Goal: Feedback & Contribution: Leave review/rating

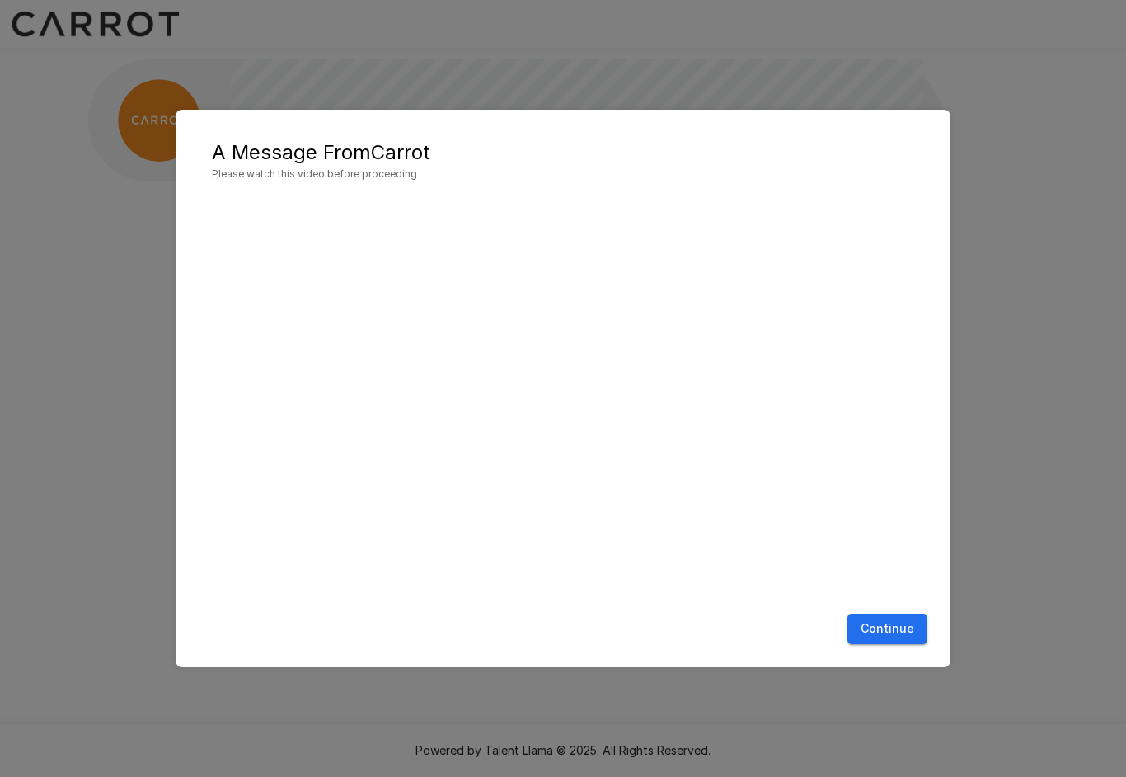
click at [906, 629] on button "Continue" at bounding box center [888, 628] width 80 height 31
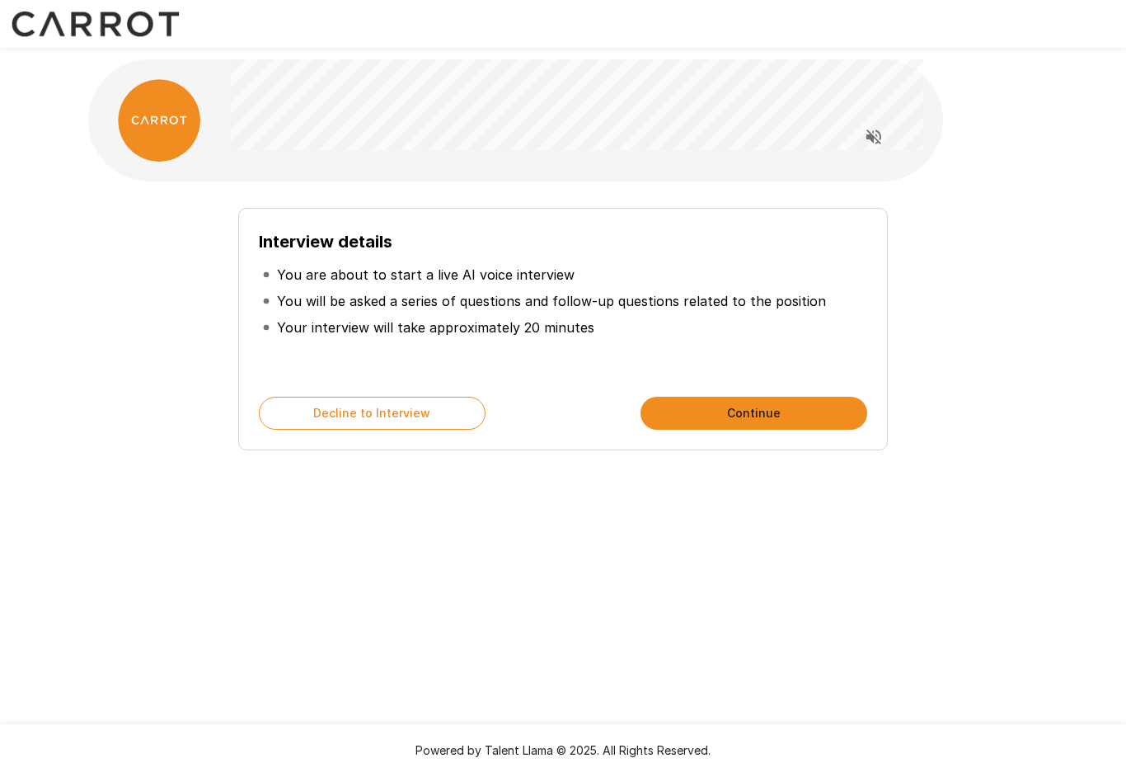
click at [820, 411] on button "Continue" at bounding box center [754, 413] width 227 height 33
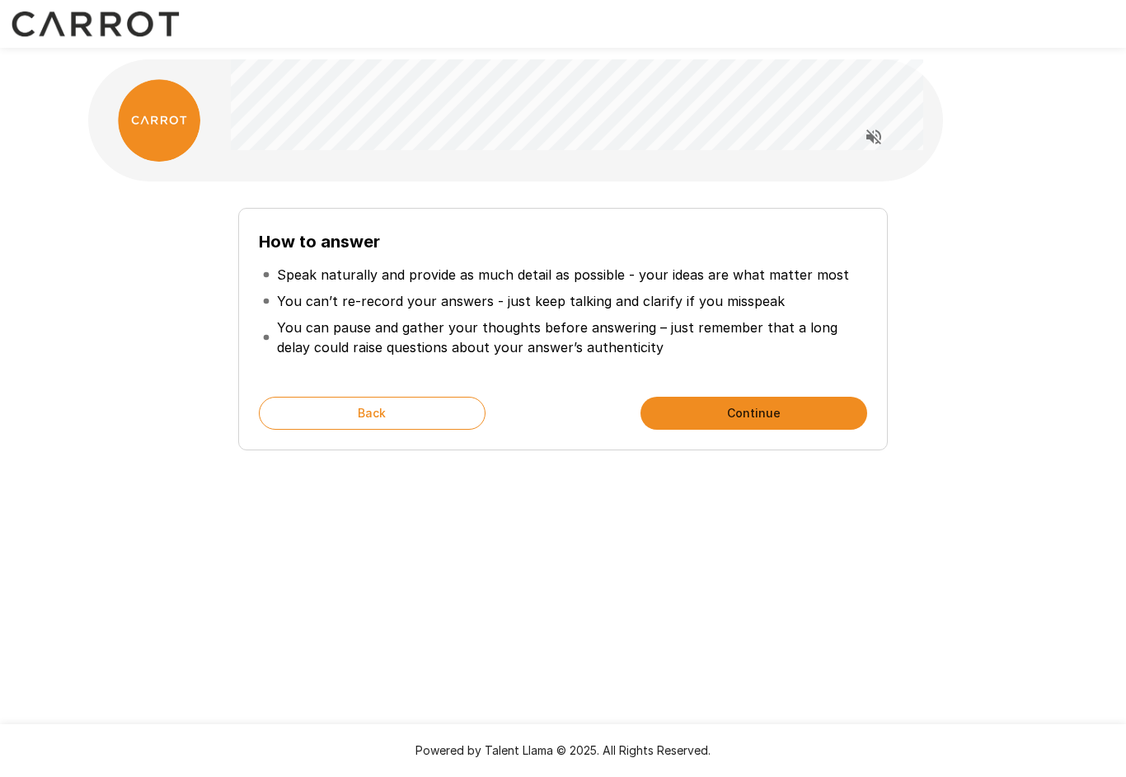
click at [811, 408] on button "Continue" at bounding box center [754, 413] width 227 height 33
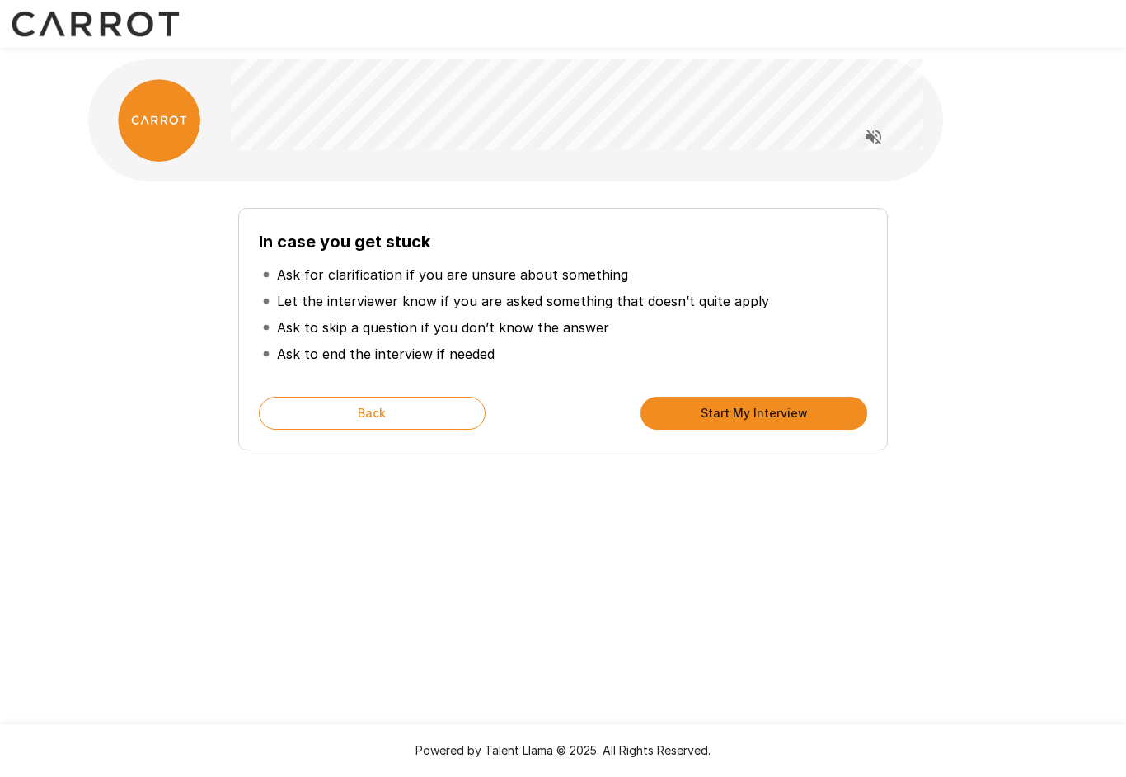
click at [804, 412] on button "Start My Interview" at bounding box center [754, 413] width 227 height 33
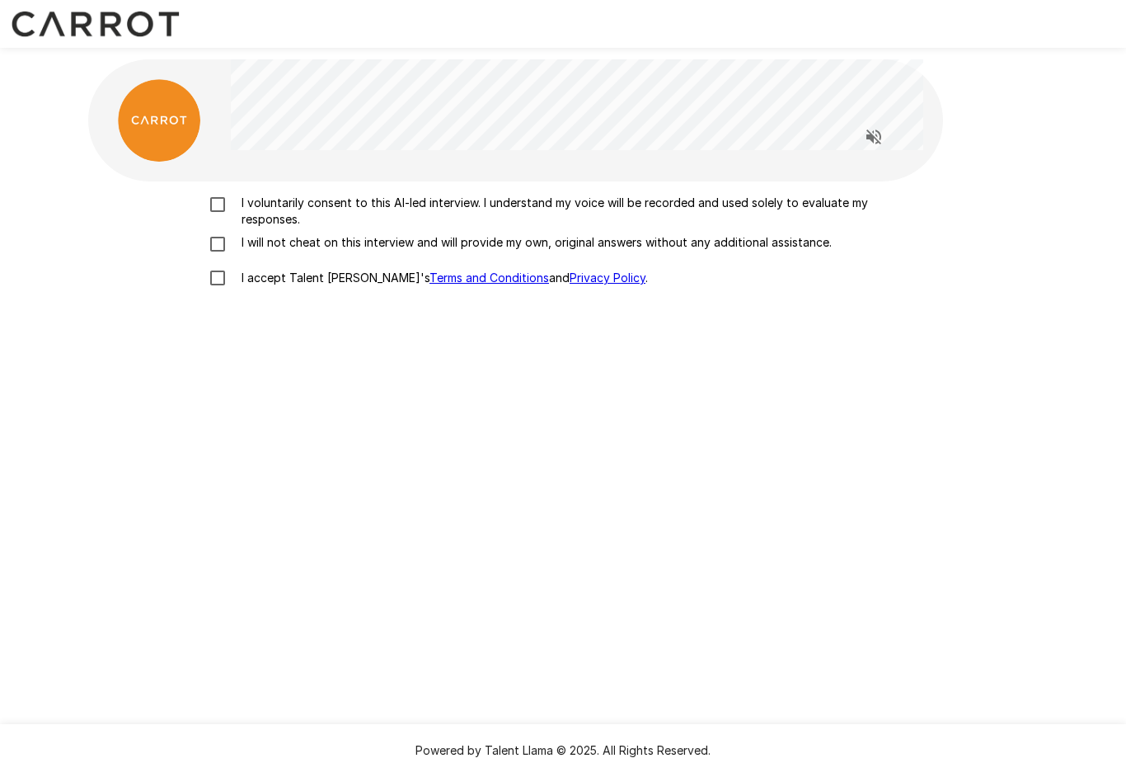
click at [782, 242] on p "I will not cheat on this interview and will provide my own, original answers wi…" at bounding box center [533, 242] width 597 height 16
click at [820, 205] on p "I voluntarily consent to this AI-led interview. I understand my voice will be r…" at bounding box center [580, 211] width 691 height 33
click at [283, 280] on p "I accept Talent Llama's Terms and Conditions and Privacy Policy ." at bounding box center [441, 278] width 413 height 16
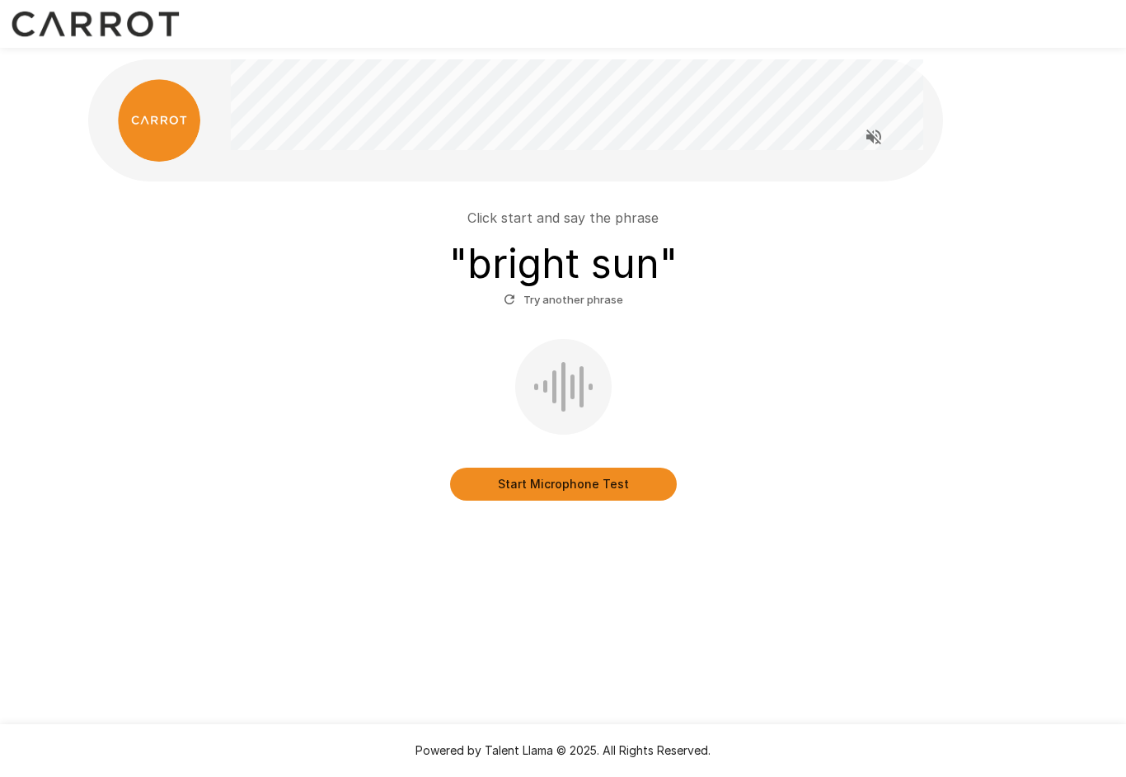
click at [632, 487] on button "Start Microphone Test" at bounding box center [563, 484] width 227 height 33
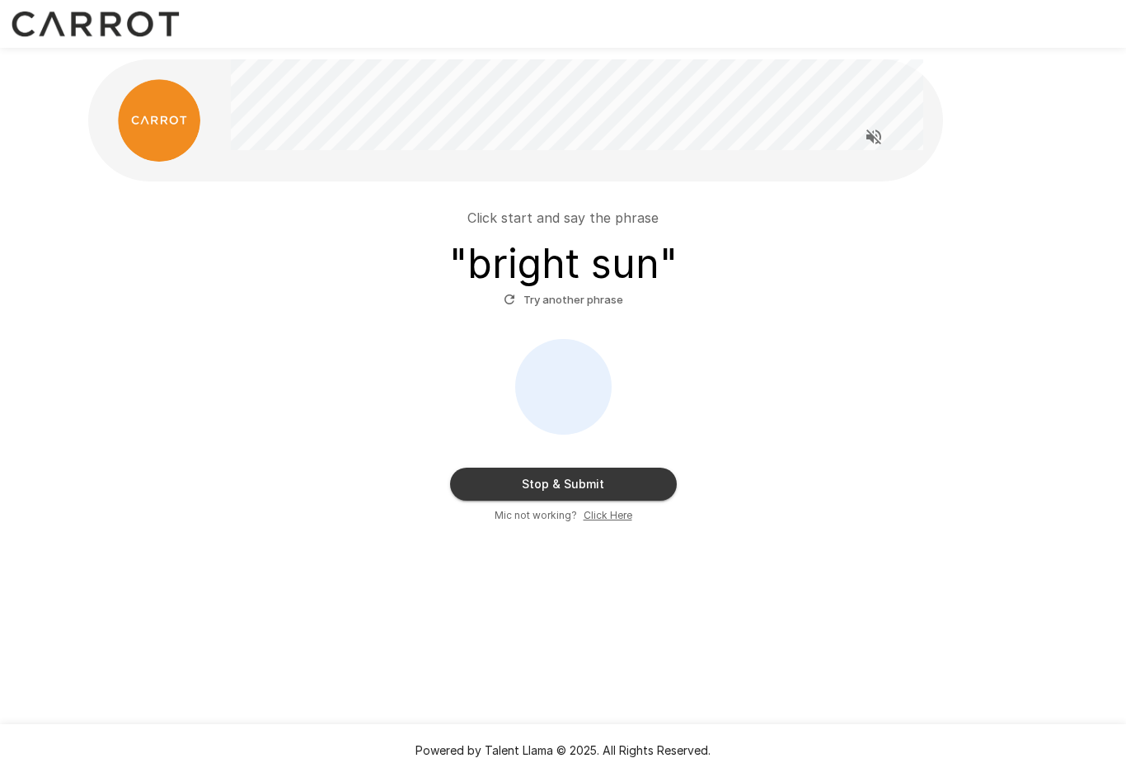
click at [640, 486] on button "Stop & Submit" at bounding box center [563, 484] width 227 height 33
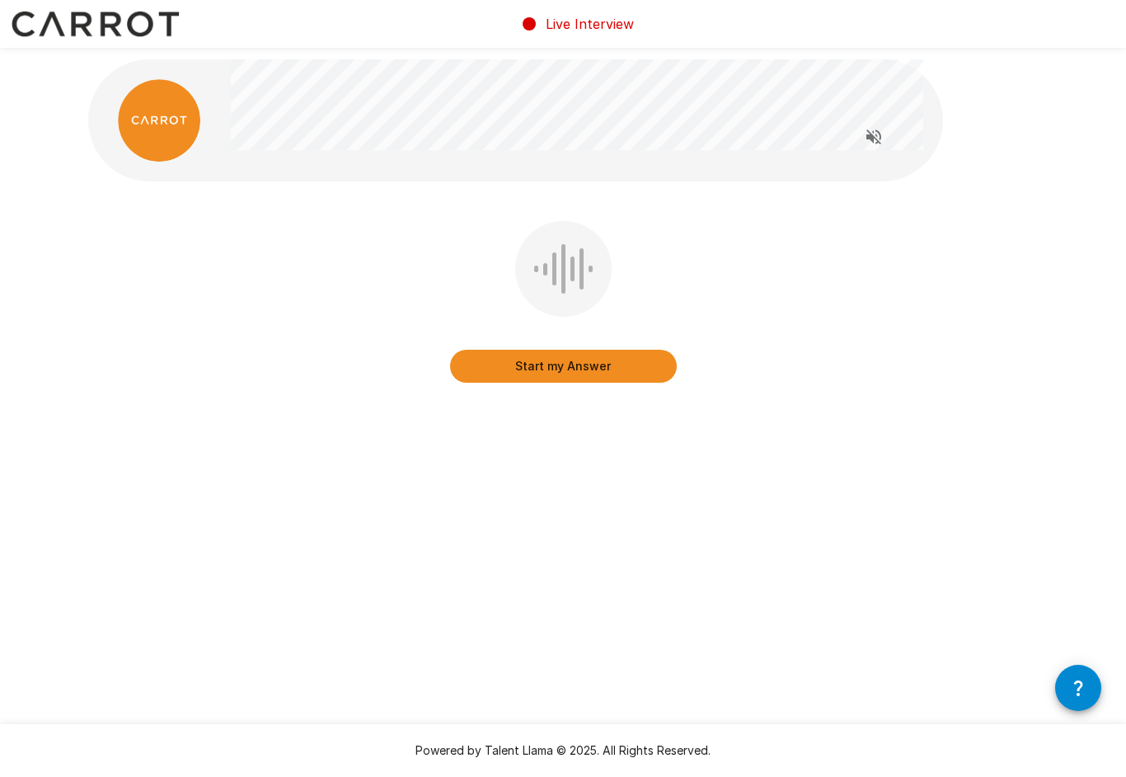
click at [624, 367] on button "Start my Answer" at bounding box center [563, 366] width 227 height 33
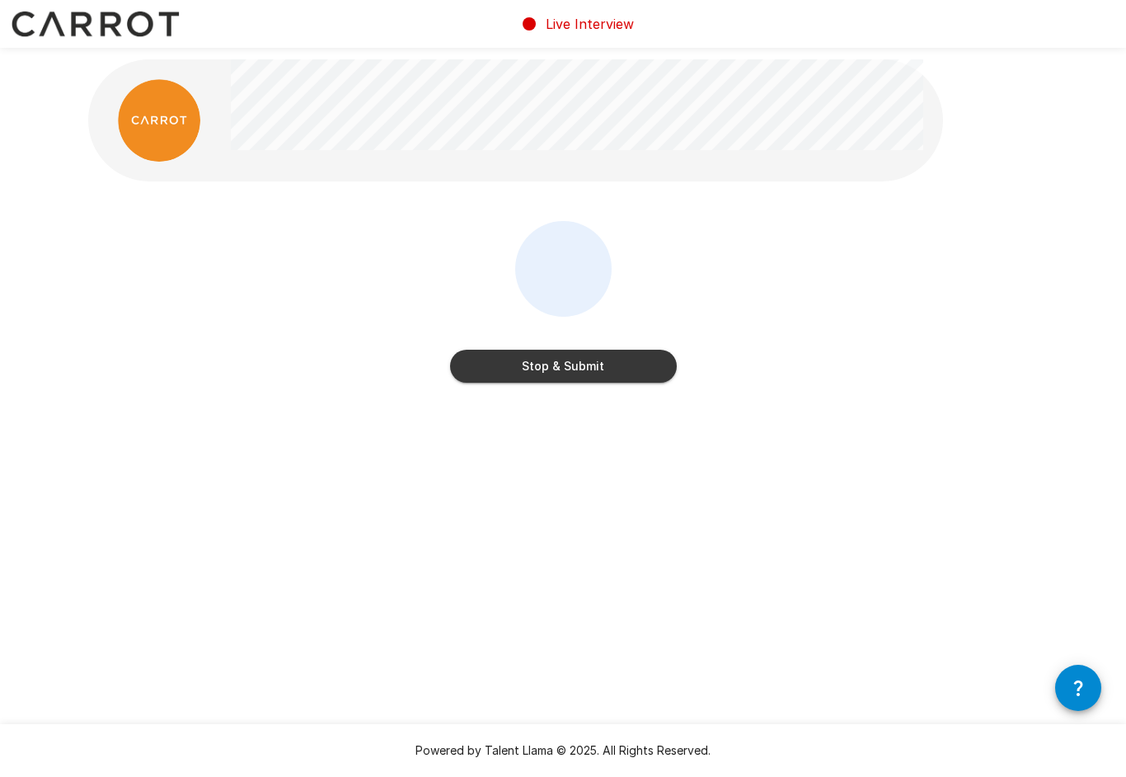
click at [638, 356] on button "Stop & Submit" at bounding box center [563, 366] width 227 height 33
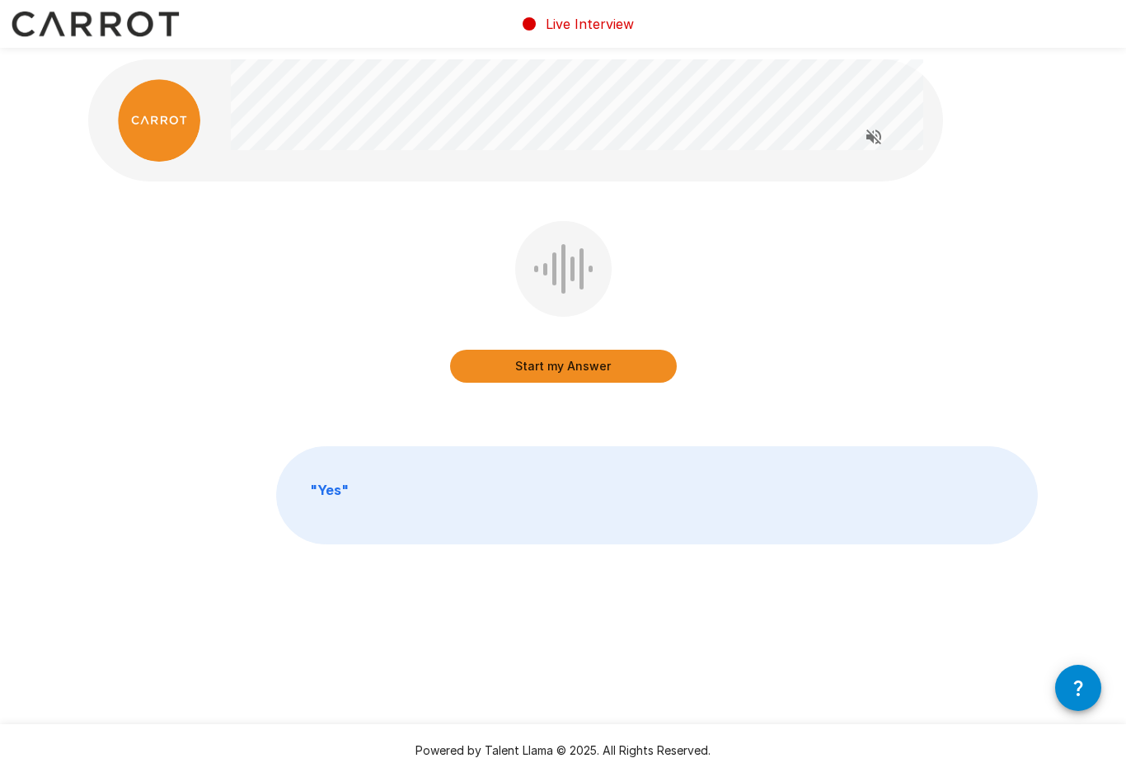
click at [636, 366] on button "Start my Answer" at bounding box center [563, 366] width 227 height 33
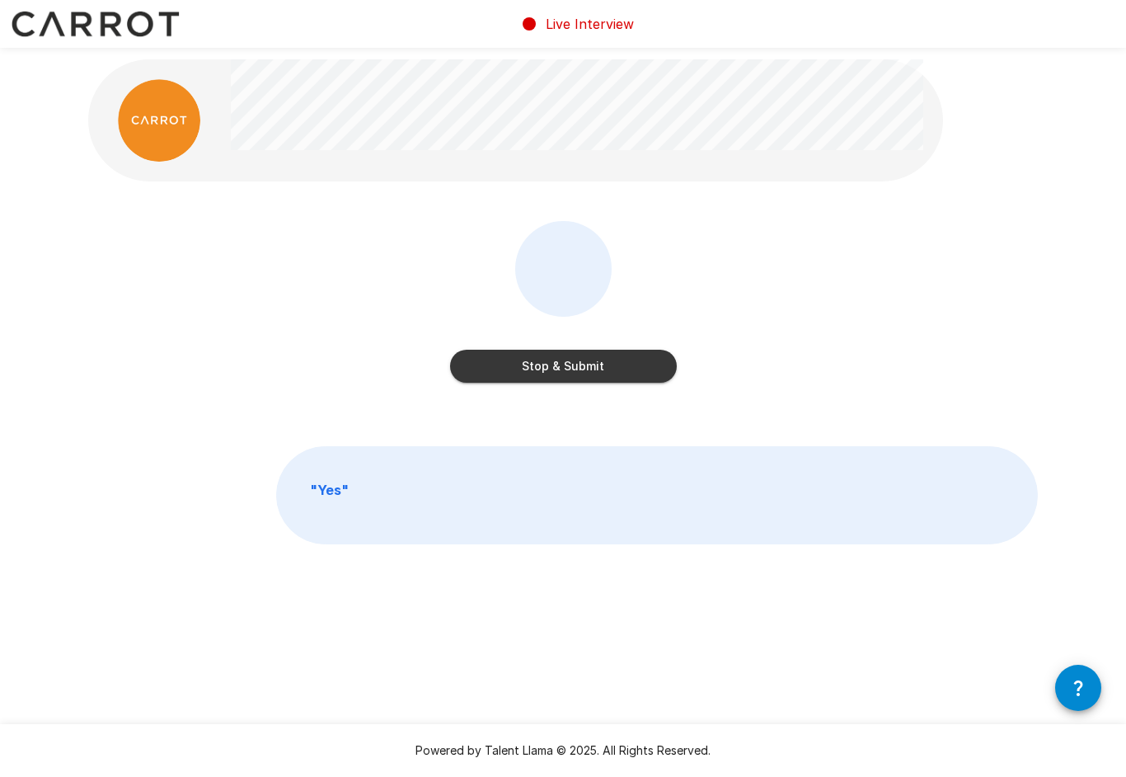
click at [643, 364] on button "Stop & Submit" at bounding box center [563, 366] width 227 height 33
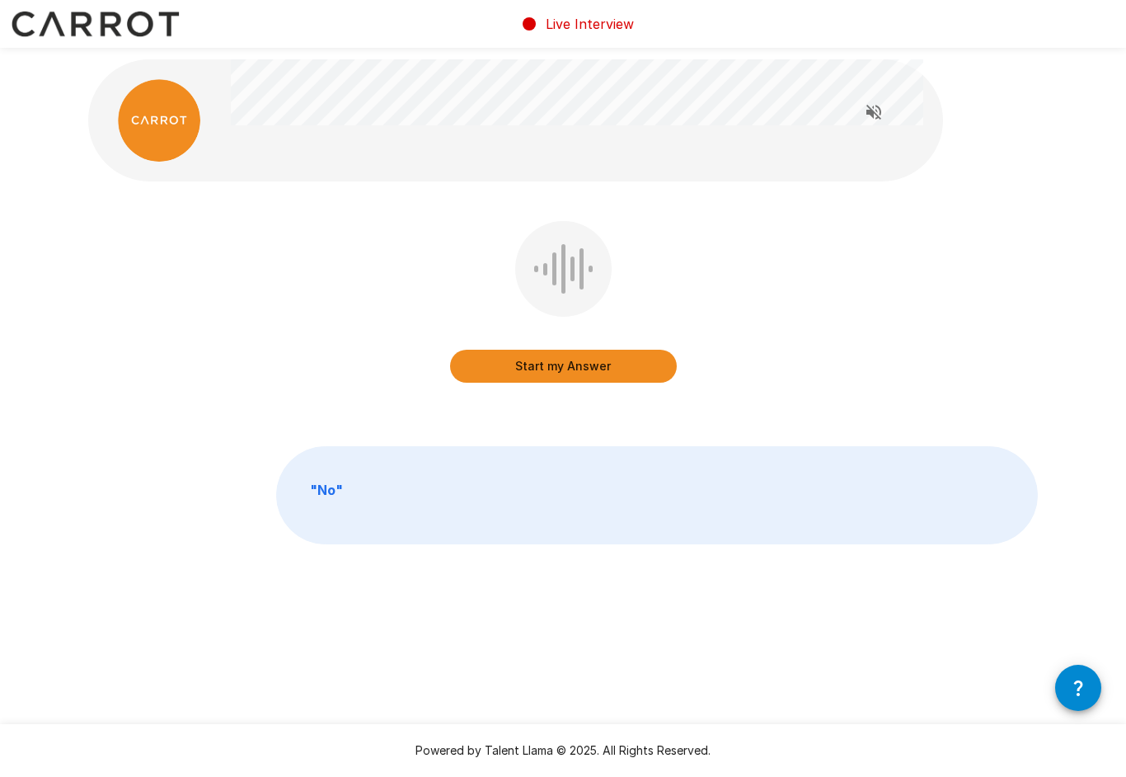
click at [642, 374] on button "Start my Answer" at bounding box center [563, 366] width 227 height 33
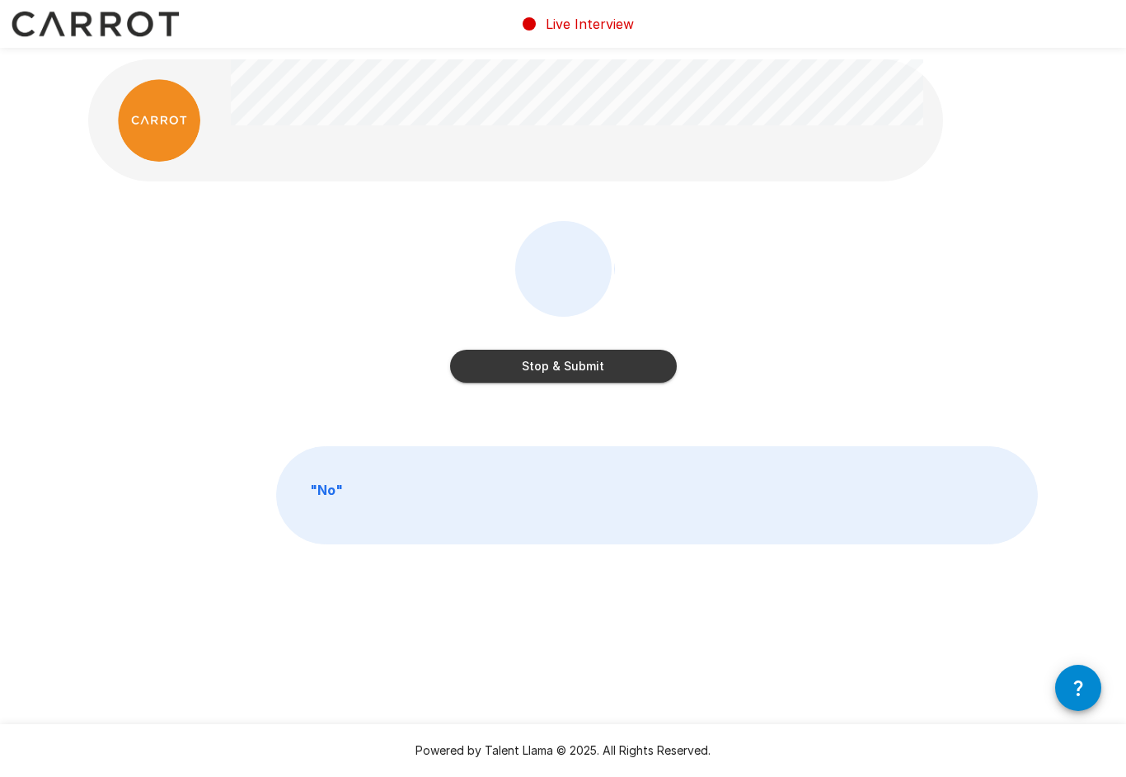
click at [642, 369] on button "Stop & Submit" at bounding box center [563, 366] width 227 height 33
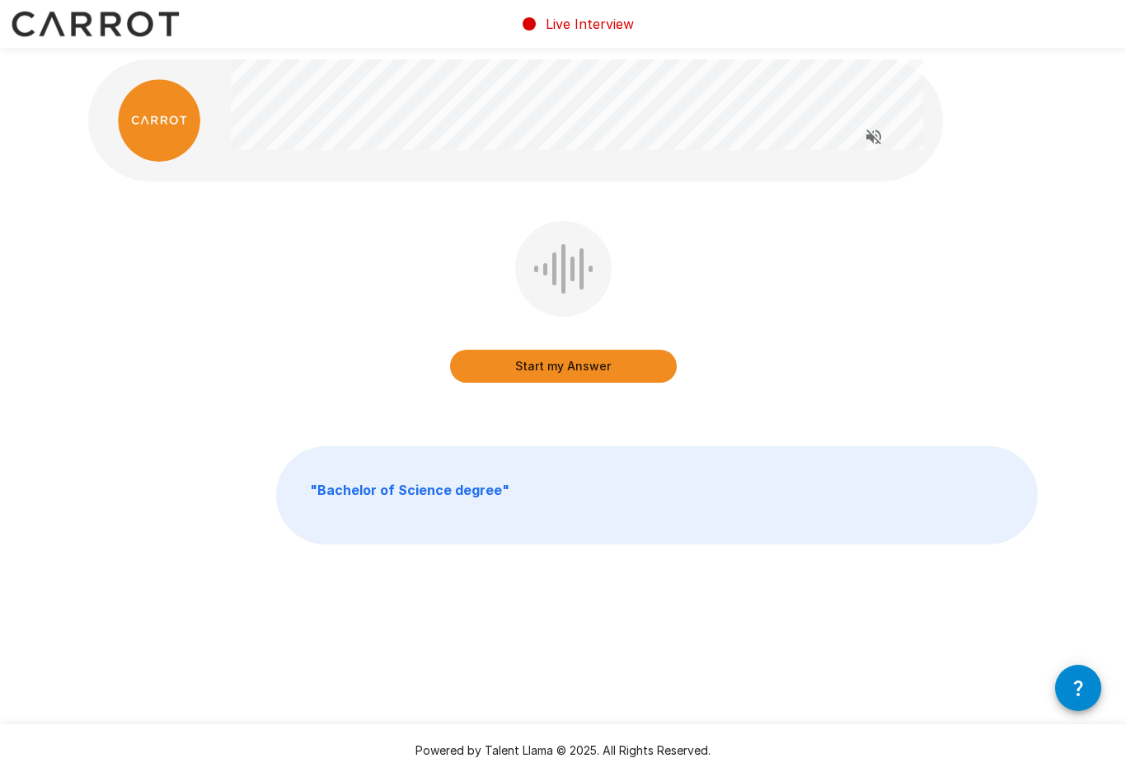
click at [643, 374] on button "Start my Answer" at bounding box center [563, 366] width 227 height 33
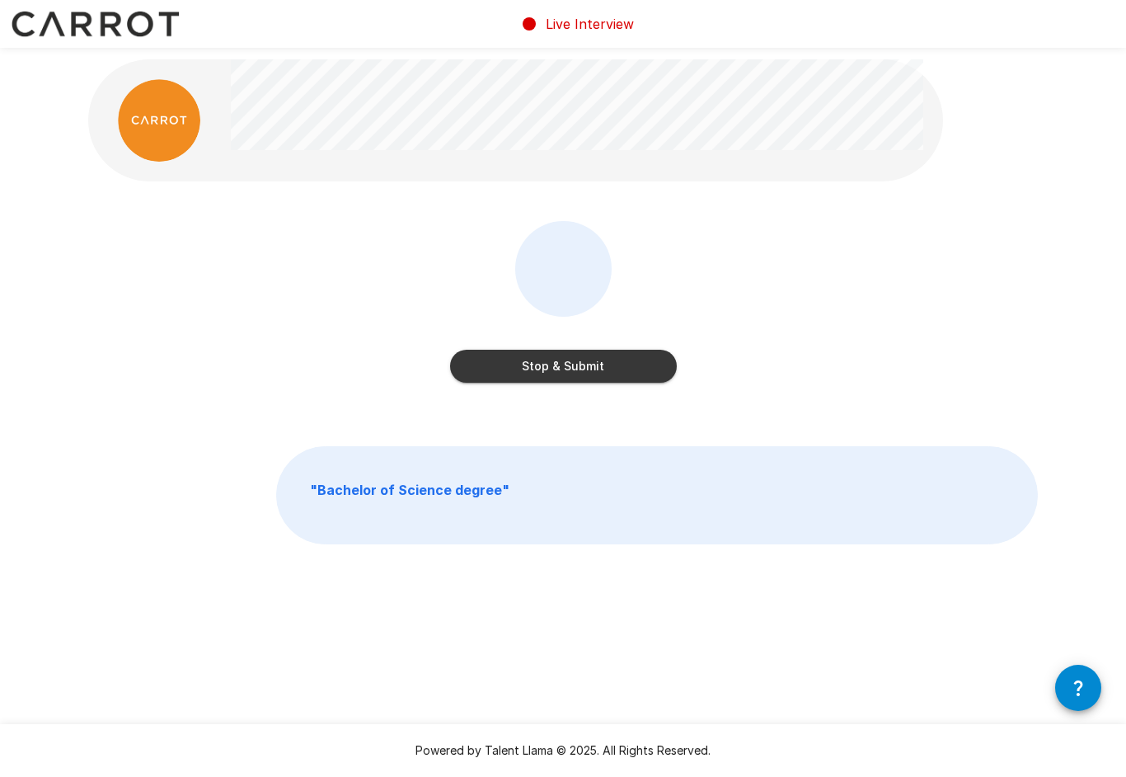
click at [634, 374] on button "Stop & Submit" at bounding box center [563, 366] width 227 height 33
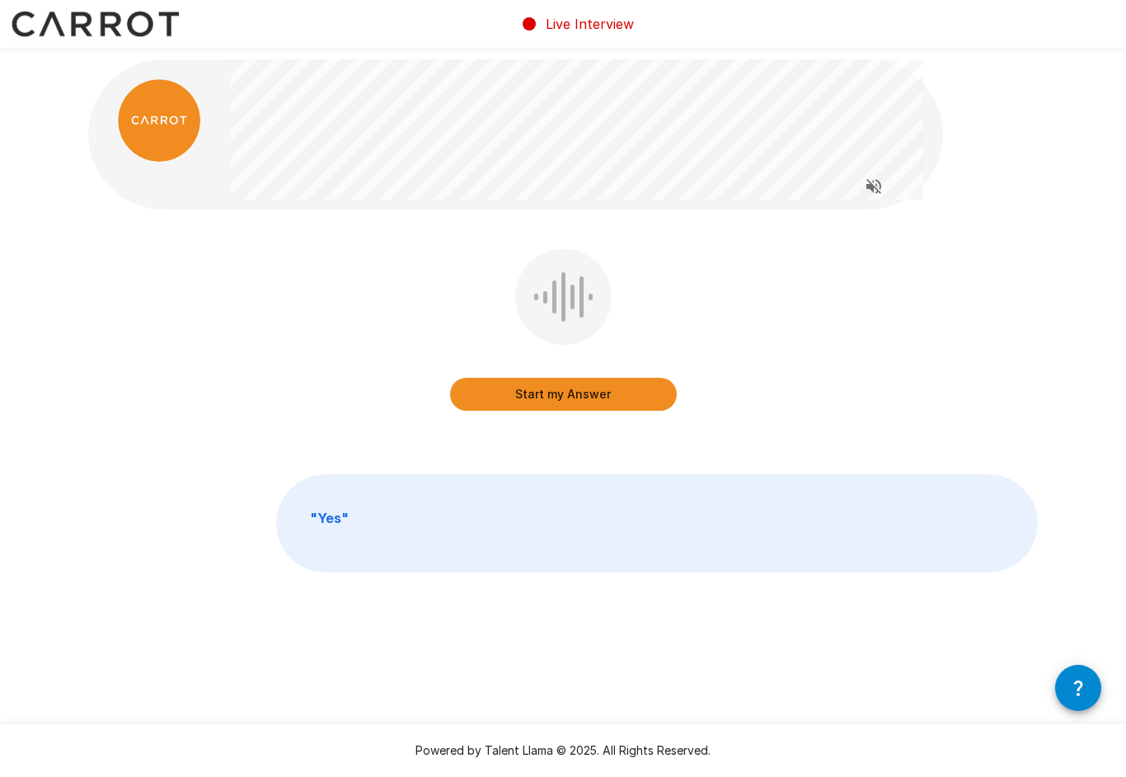
click at [636, 397] on button "Start my Answer" at bounding box center [563, 394] width 227 height 33
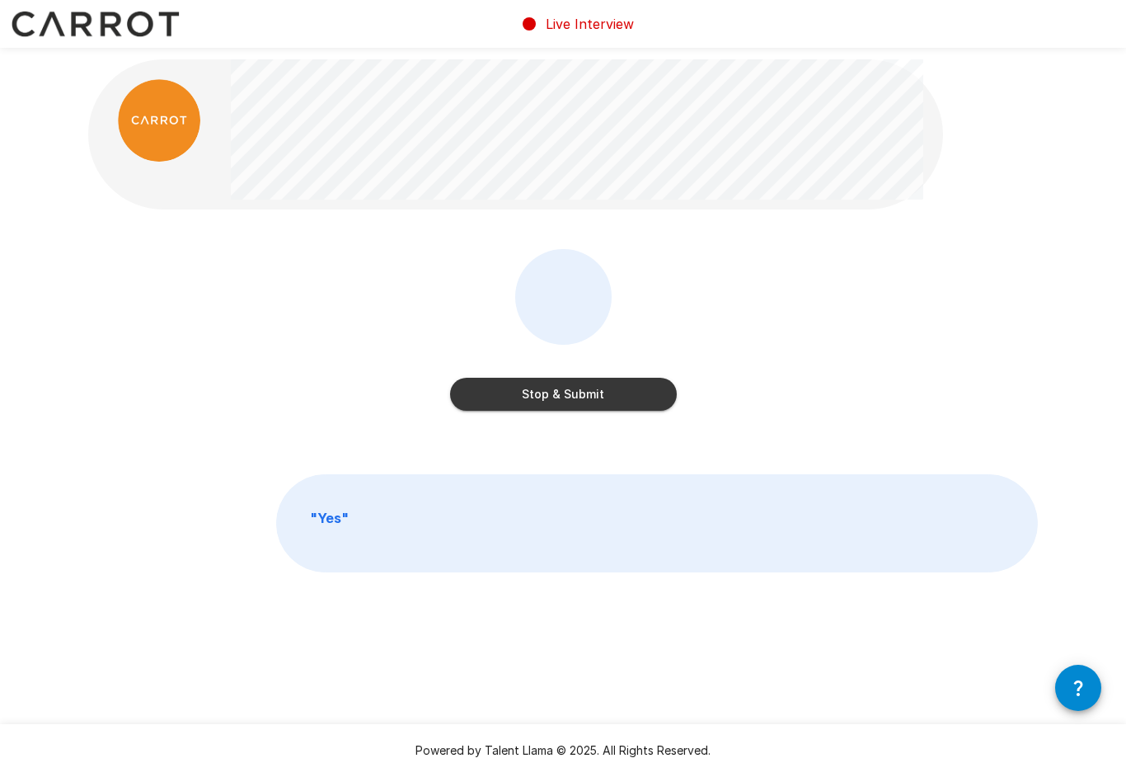
click at [636, 393] on button "Stop & Submit" at bounding box center [563, 394] width 227 height 33
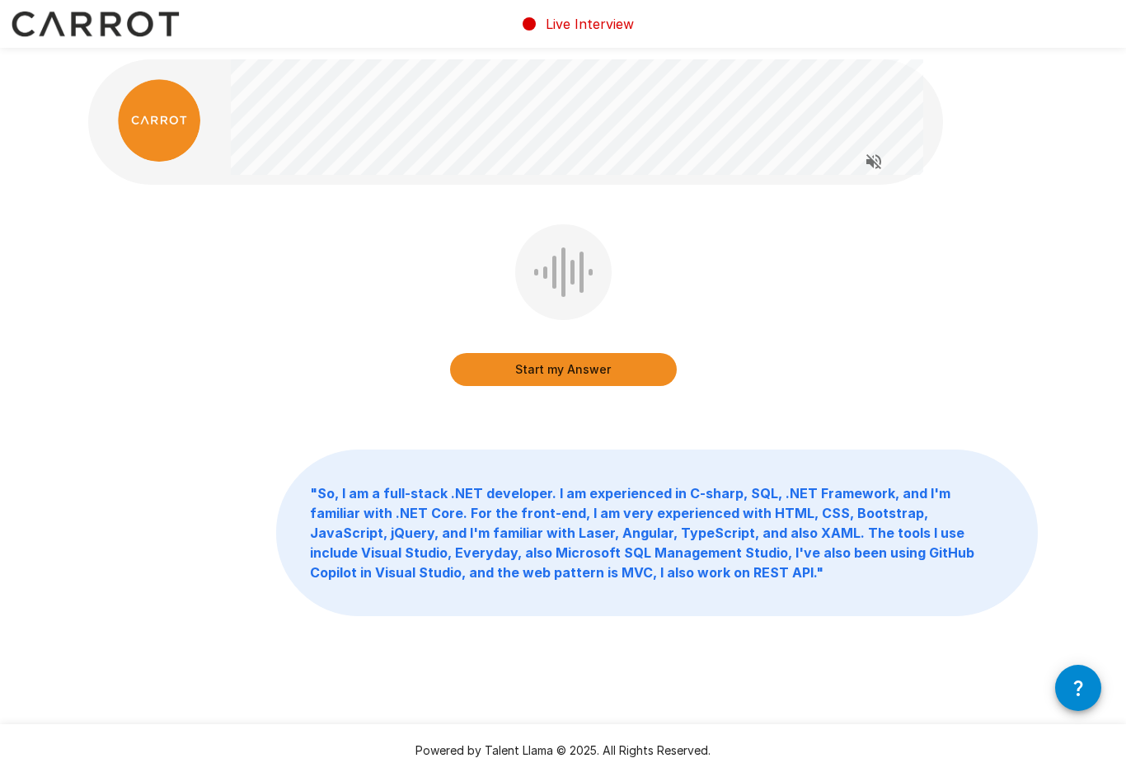
click at [663, 374] on button "Start my Answer" at bounding box center [563, 369] width 227 height 33
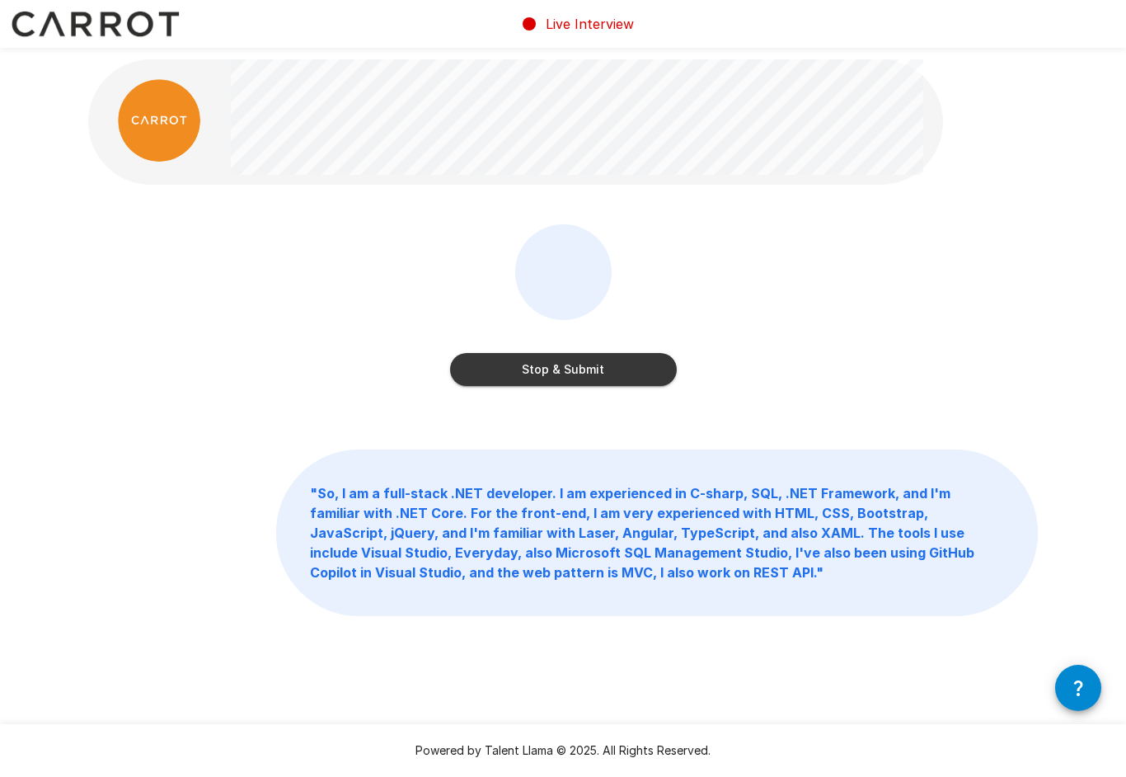
click at [651, 368] on button "Stop & Submit" at bounding box center [563, 369] width 227 height 33
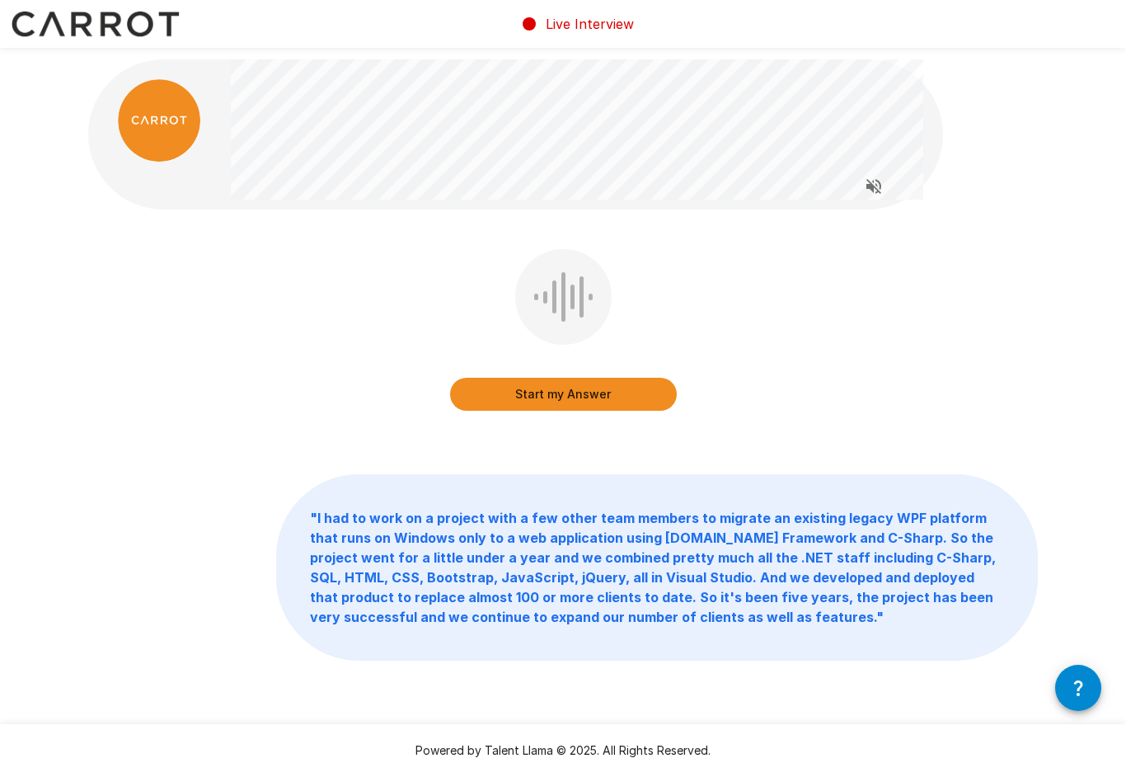
click at [646, 397] on button "Start my Answer" at bounding box center [563, 394] width 227 height 33
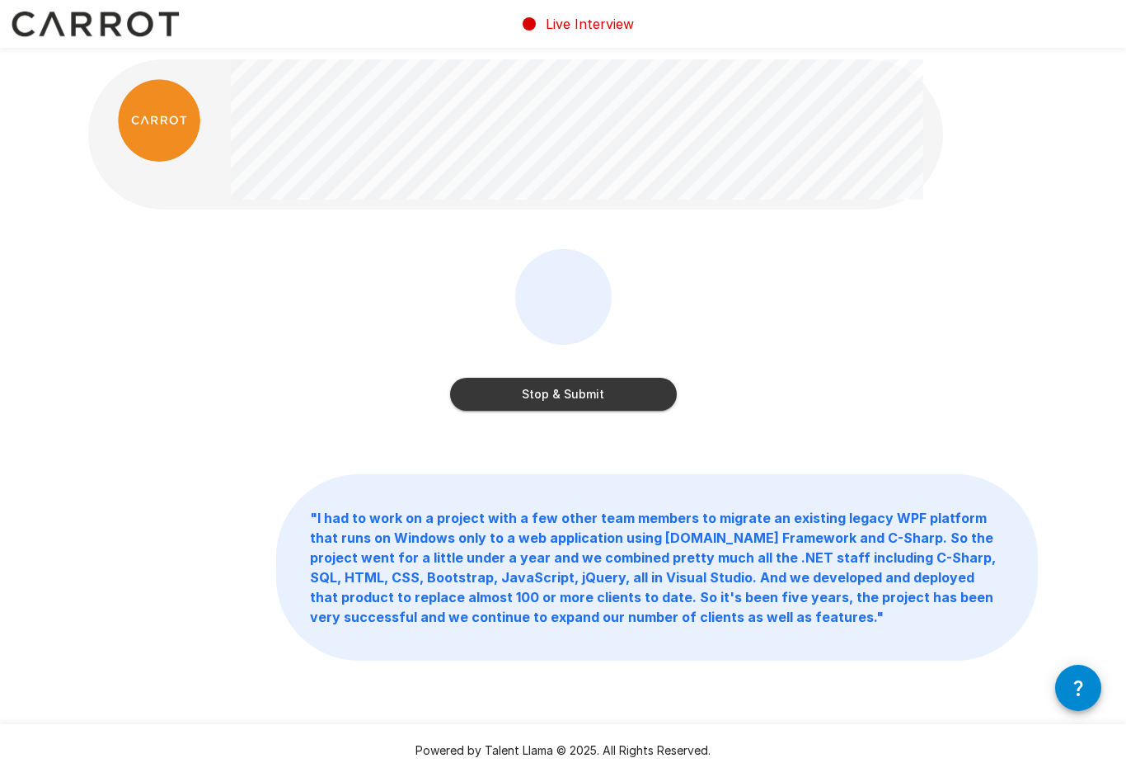
click at [642, 393] on button "Stop & Submit" at bounding box center [563, 394] width 227 height 33
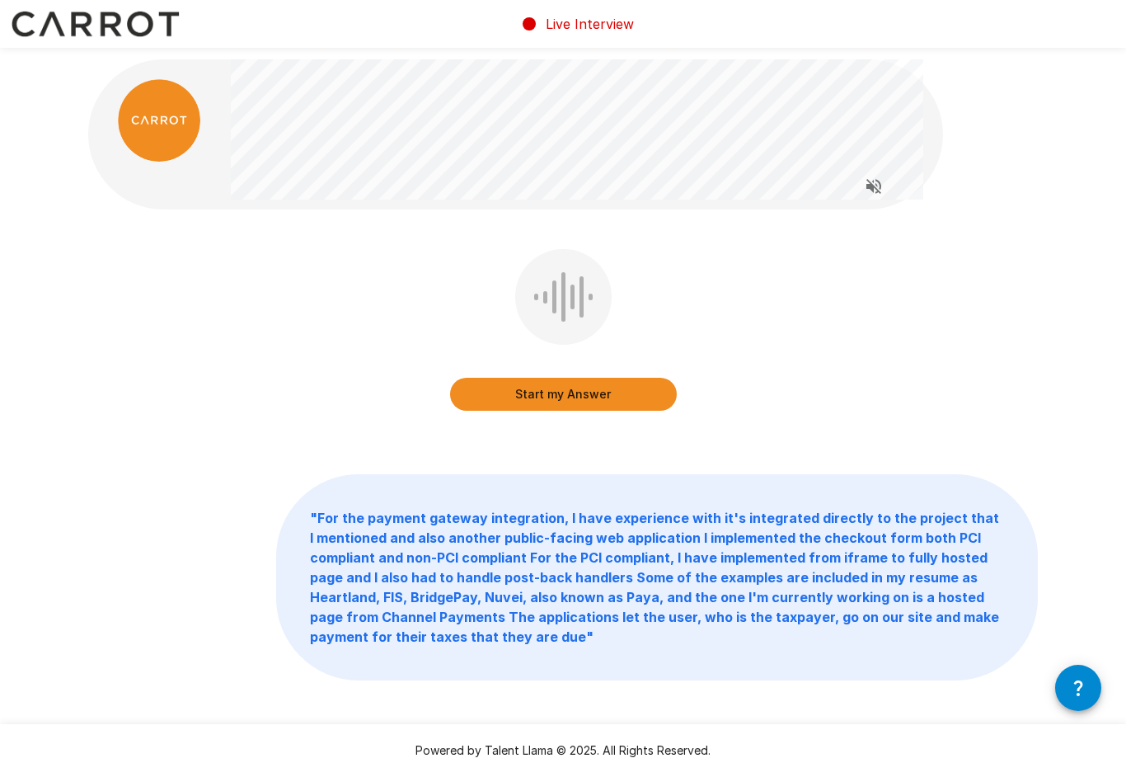
click at [663, 383] on button "Start my Answer" at bounding box center [563, 394] width 227 height 33
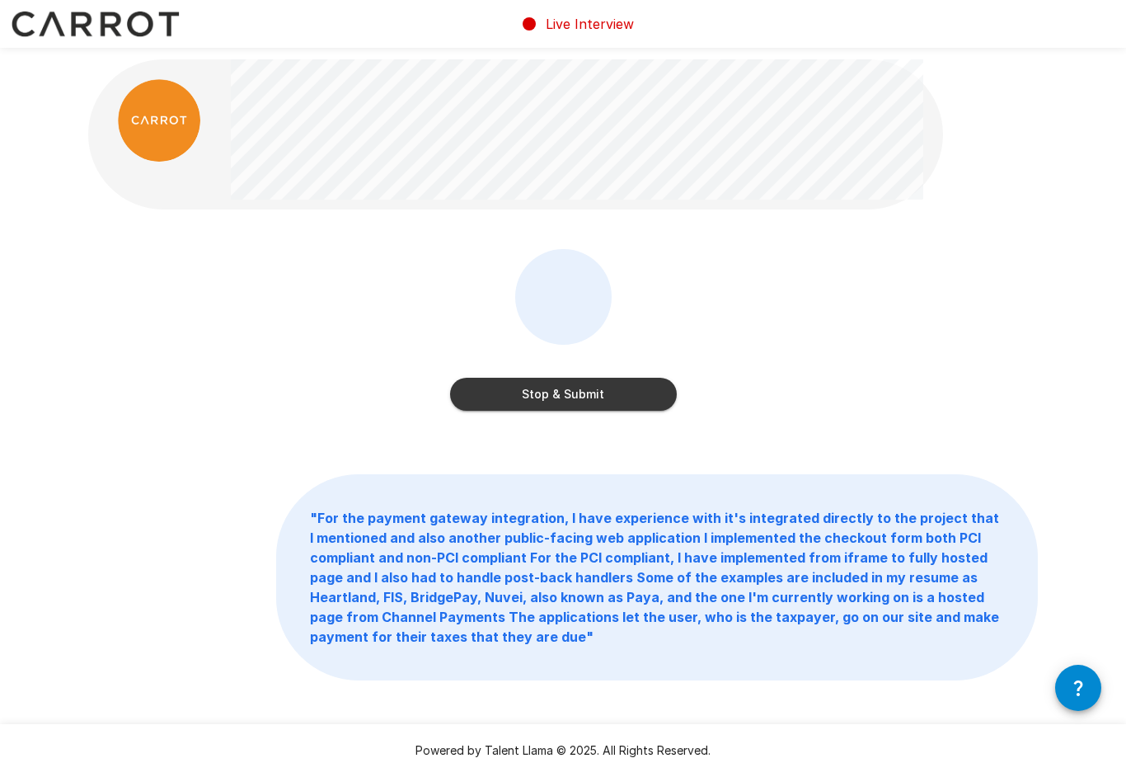
click at [641, 397] on button "Stop & Submit" at bounding box center [563, 394] width 227 height 33
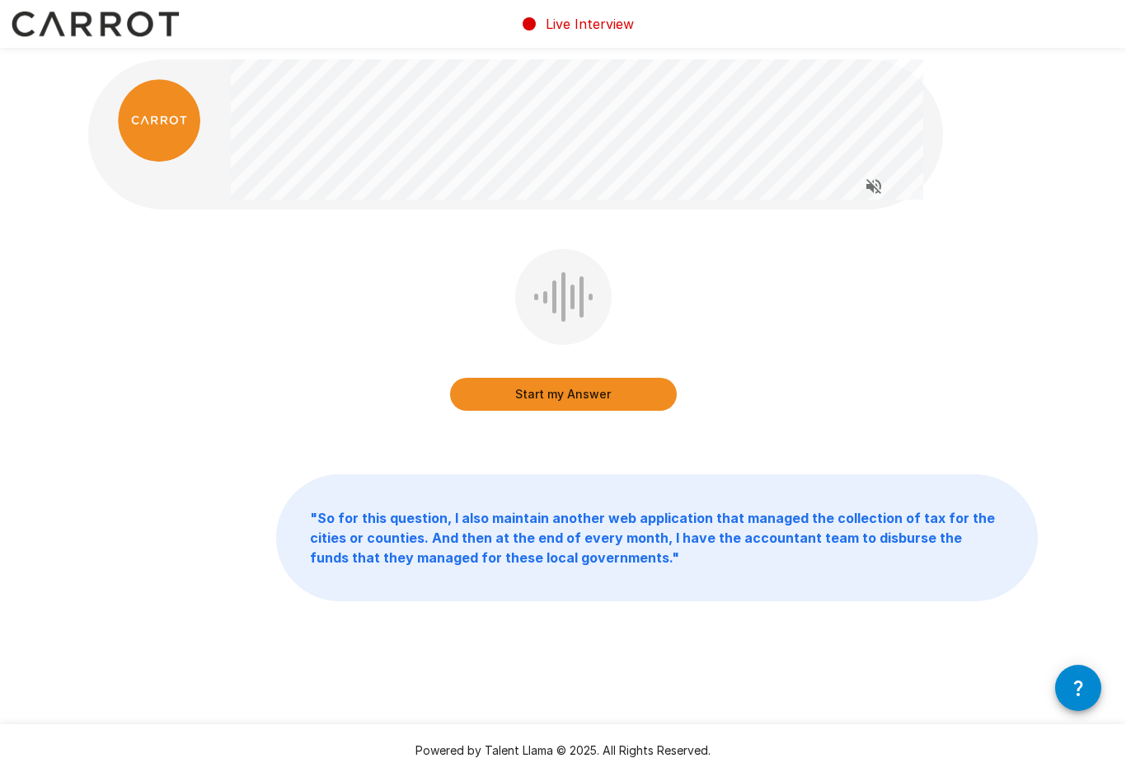
click at [611, 398] on button "Start my Answer" at bounding box center [563, 394] width 227 height 33
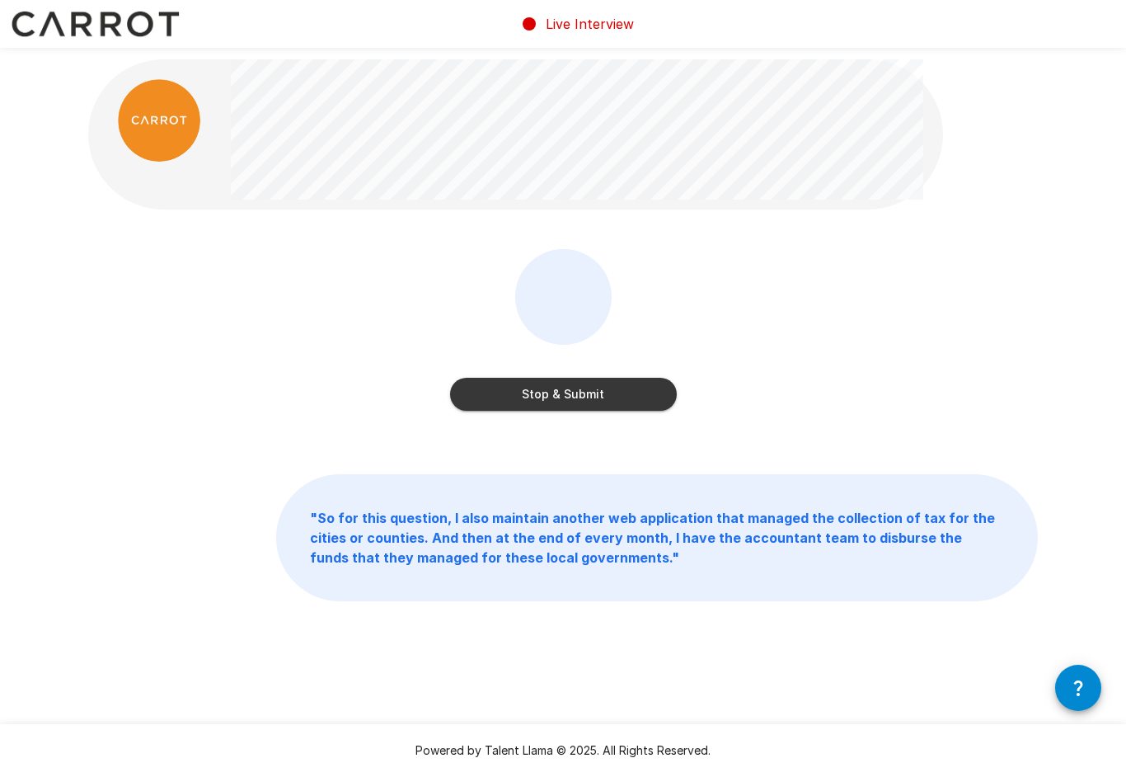
click at [624, 397] on button "Stop & Submit" at bounding box center [563, 394] width 227 height 33
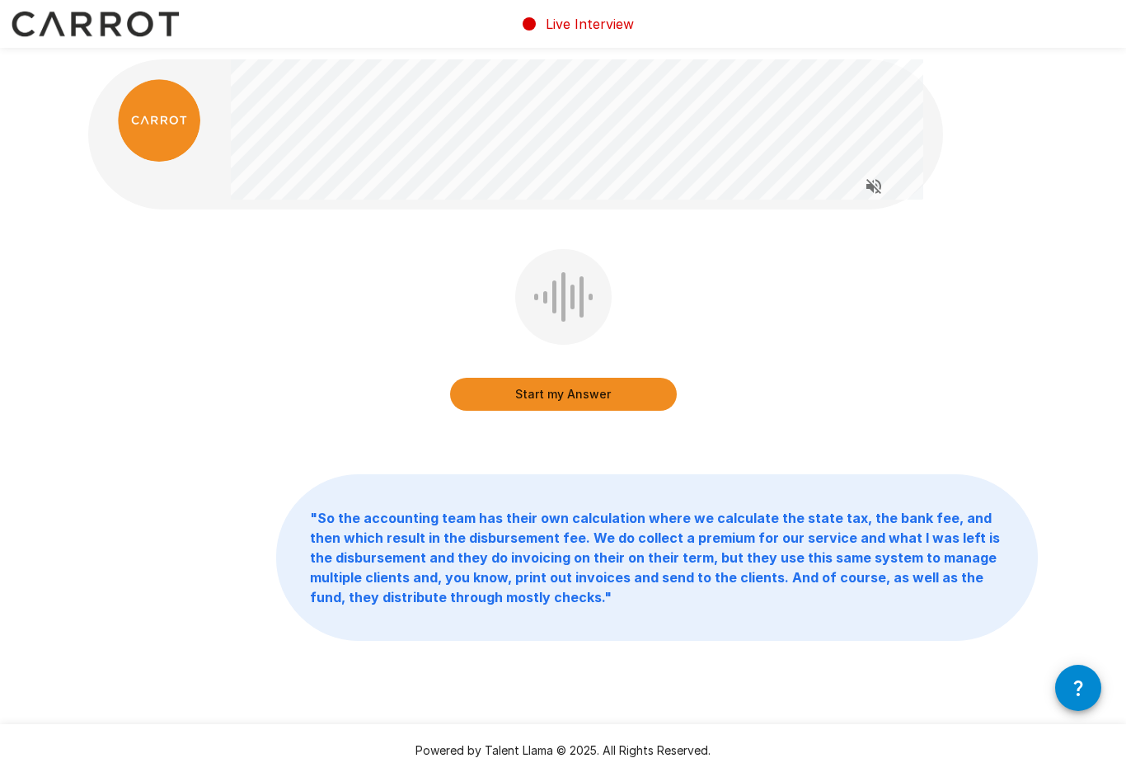
click at [646, 407] on button "Start my Answer" at bounding box center [563, 394] width 227 height 33
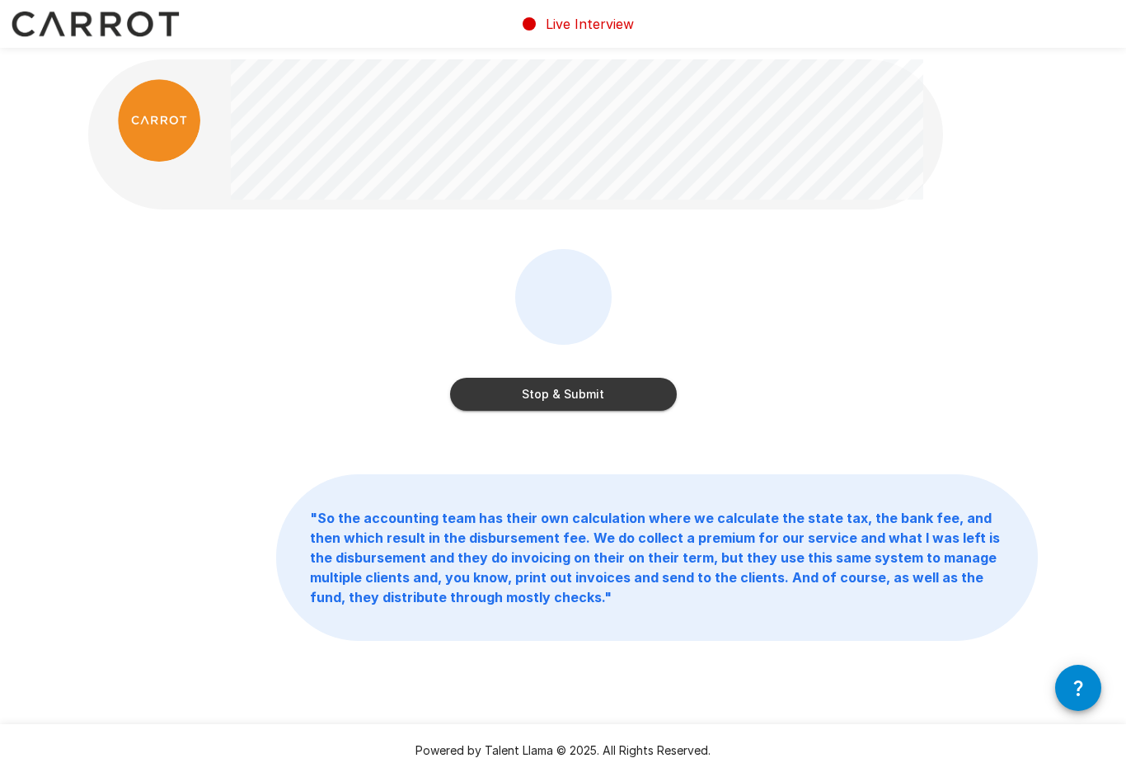
click at [651, 406] on button "Stop & Submit" at bounding box center [563, 394] width 227 height 33
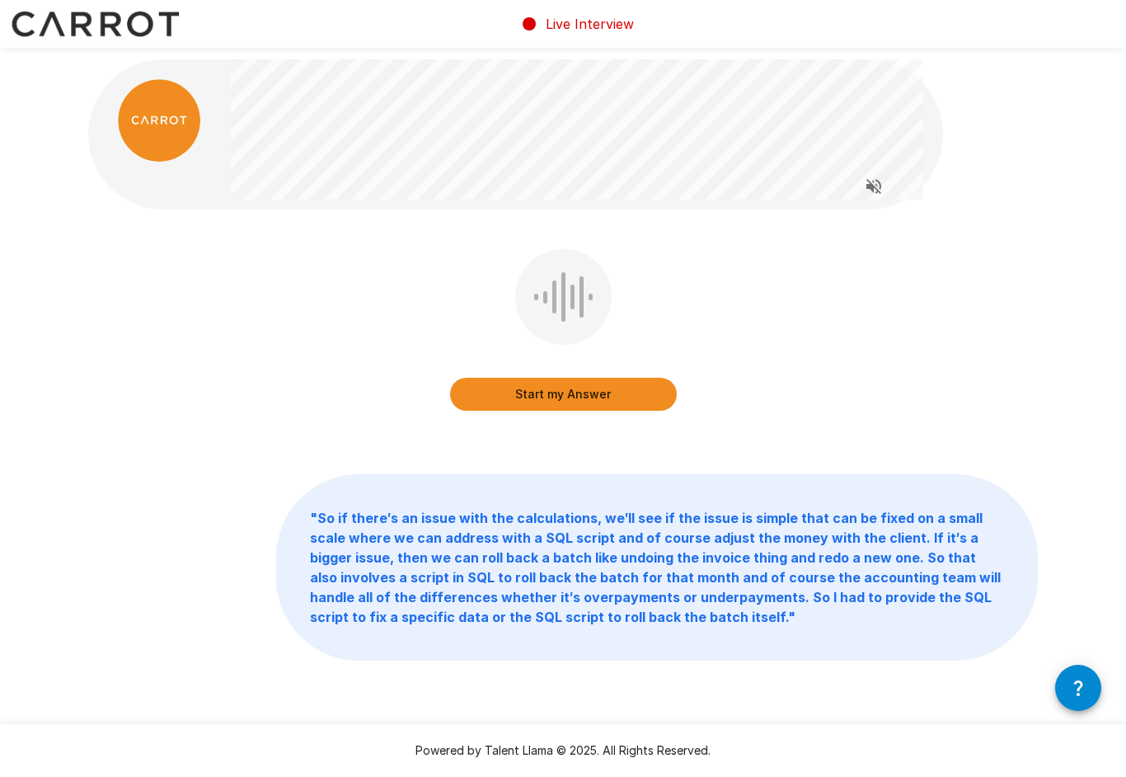
click at [609, 404] on button "Start my Answer" at bounding box center [563, 394] width 227 height 33
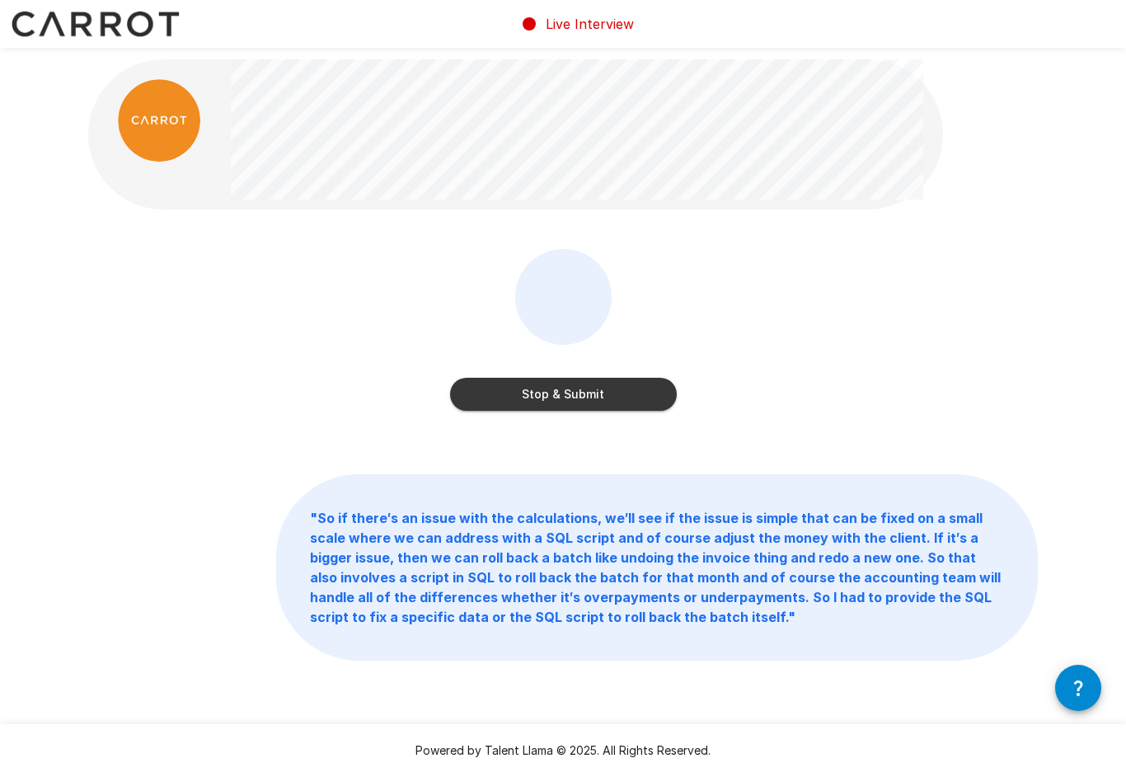
click at [644, 398] on button "Stop & Submit" at bounding box center [563, 394] width 227 height 33
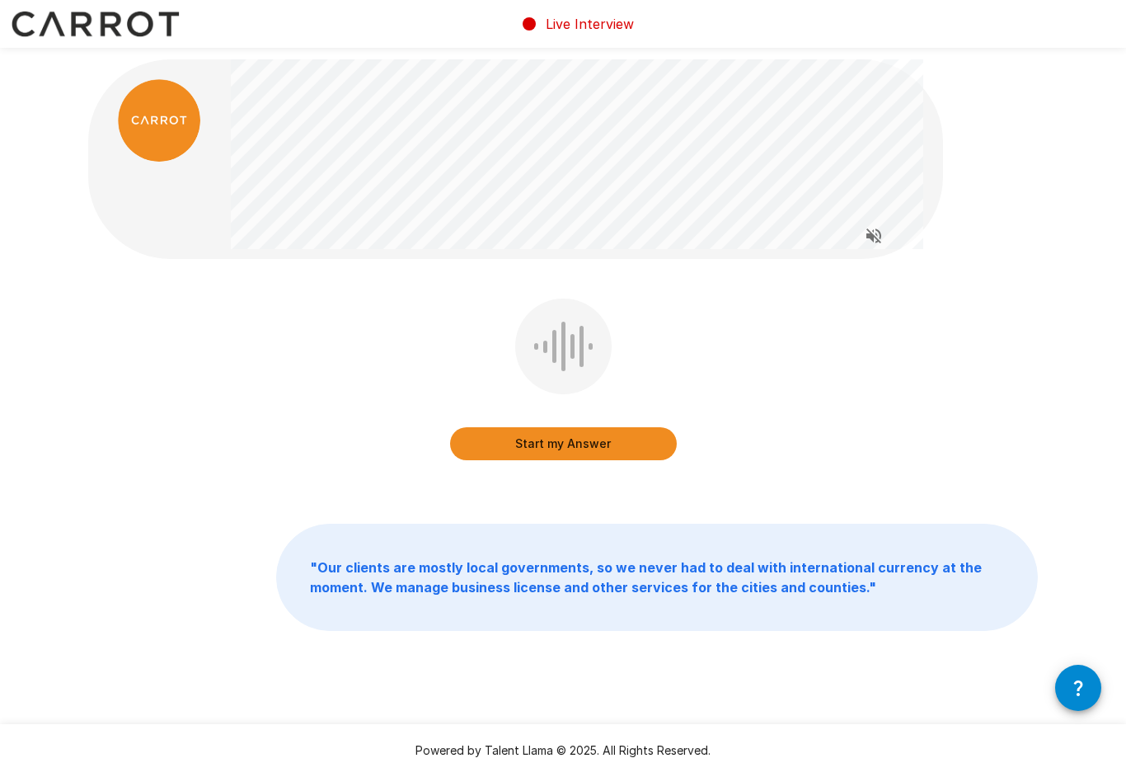
click at [659, 443] on button "Start my Answer" at bounding box center [563, 443] width 227 height 33
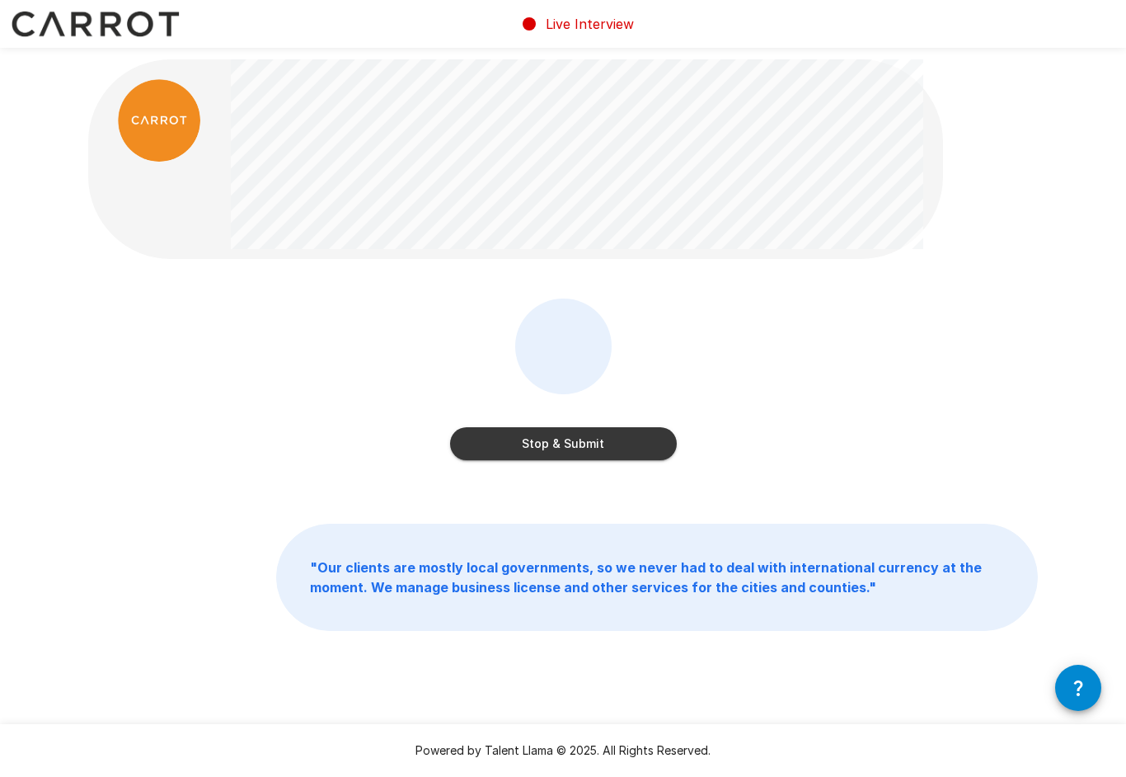
click at [644, 445] on button "Stop & Submit" at bounding box center [563, 443] width 227 height 33
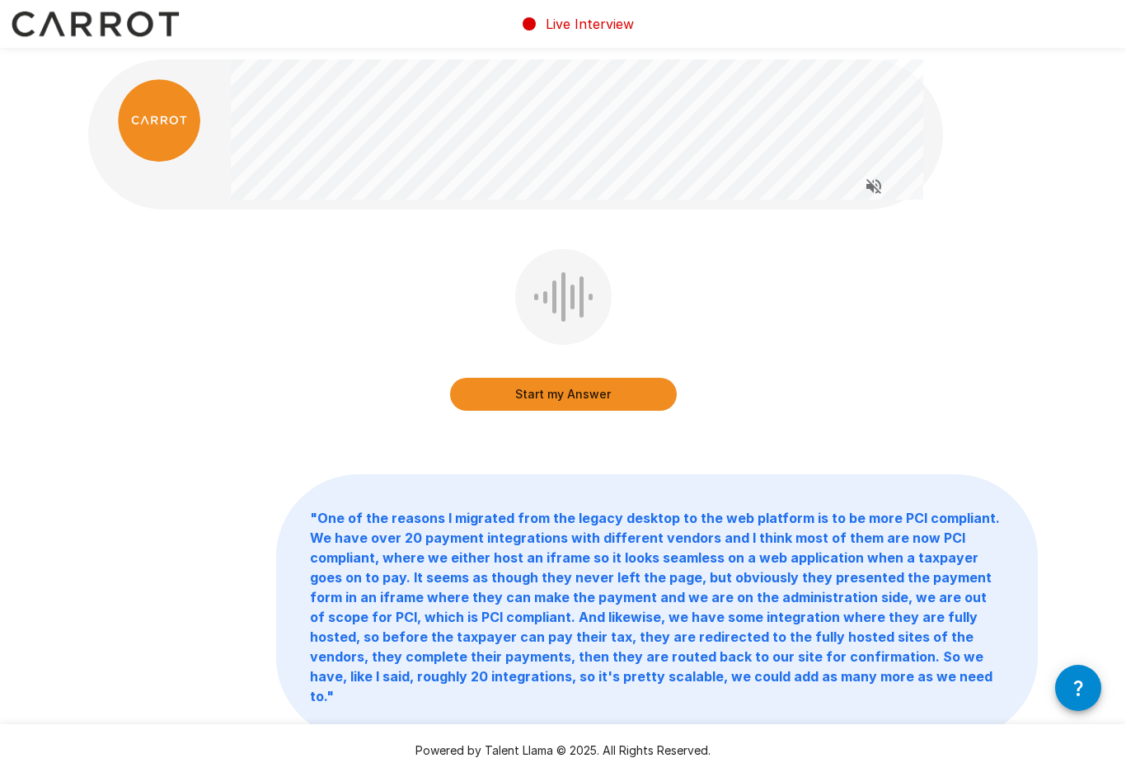
click at [636, 392] on button "Start my Answer" at bounding box center [563, 394] width 227 height 33
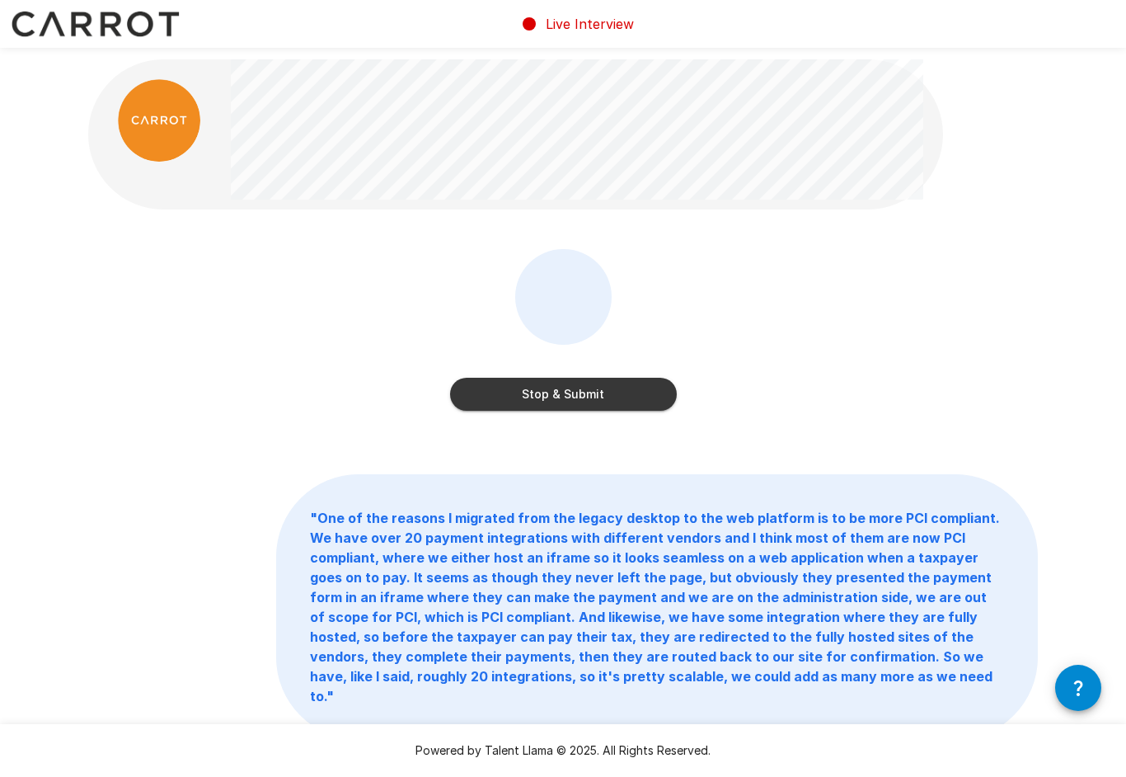
click at [660, 390] on button "Stop & Submit" at bounding box center [563, 394] width 227 height 33
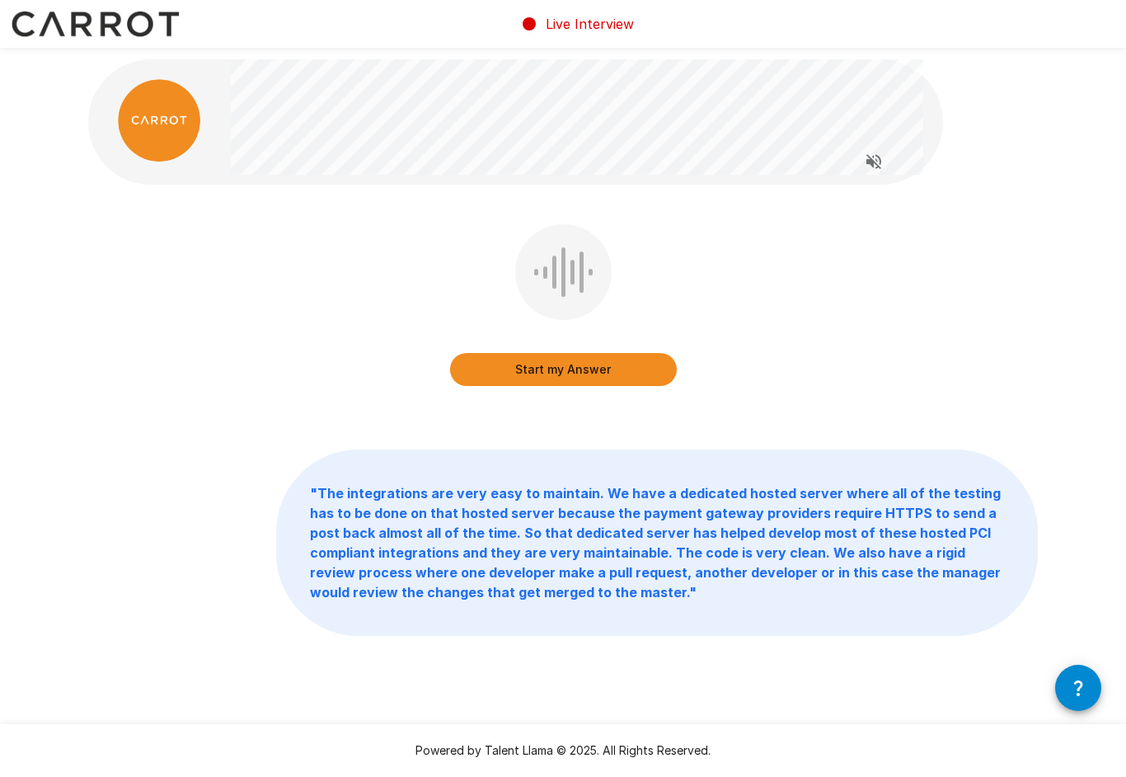
click at [619, 376] on button "Start my Answer" at bounding box center [563, 369] width 227 height 33
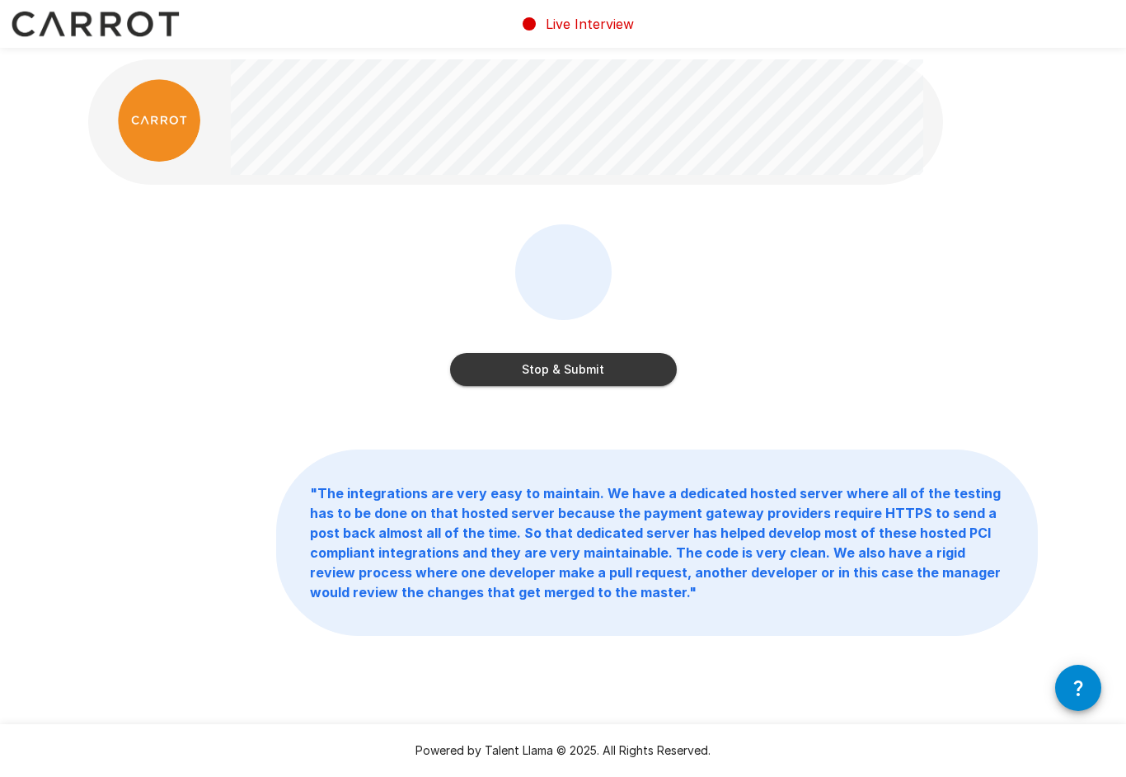
click at [636, 361] on button "Stop & Submit" at bounding box center [563, 369] width 227 height 33
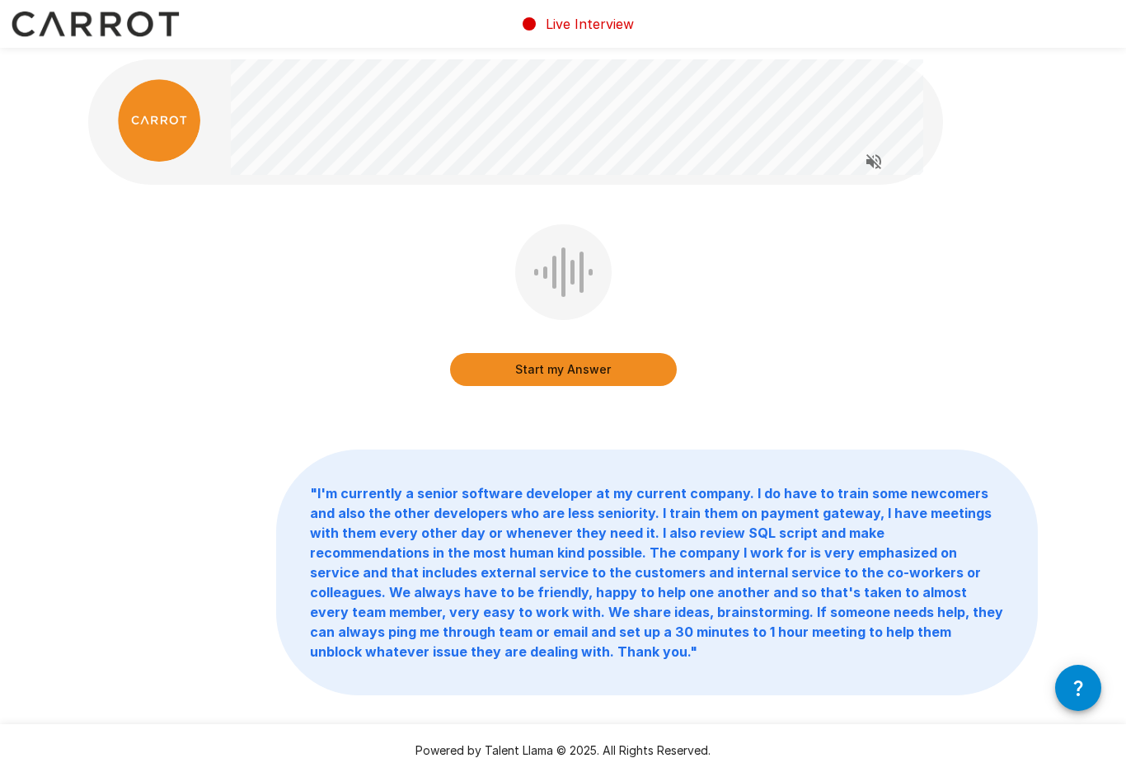
click at [625, 378] on button "Start my Answer" at bounding box center [563, 369] width 227 height 33
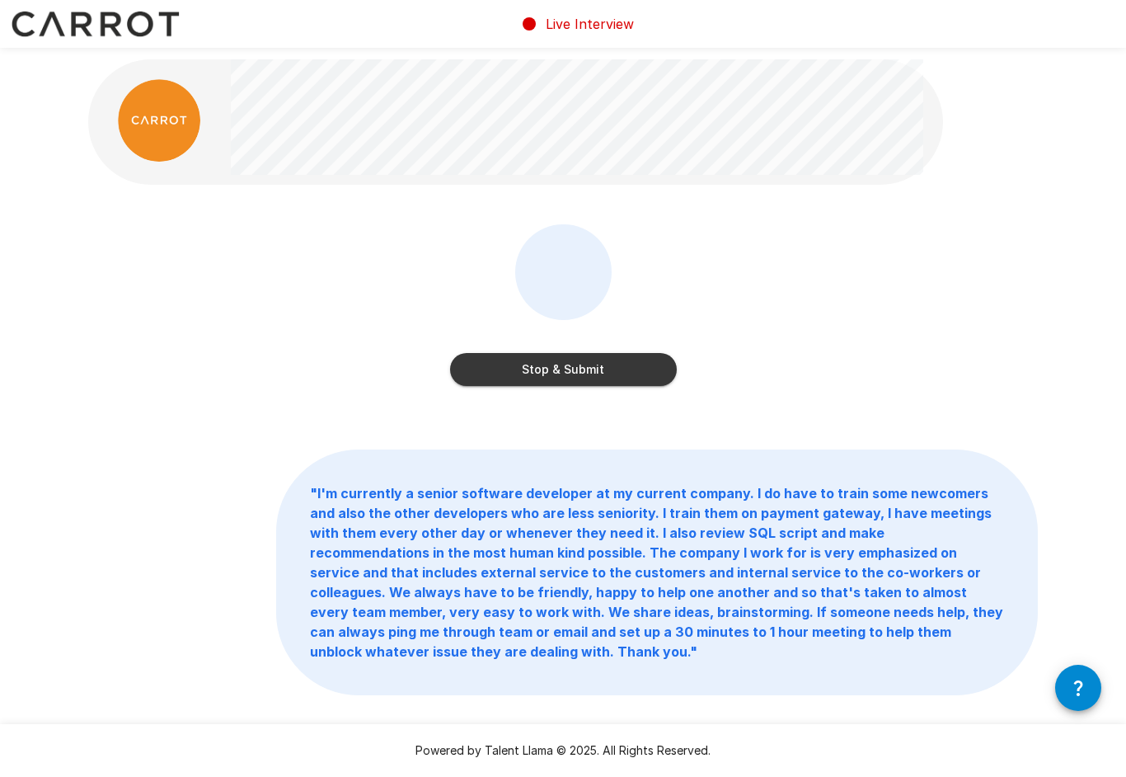
click at [651, 378] on button "Stop & Submit" at bounding box center [563, 369] width 227 height 33
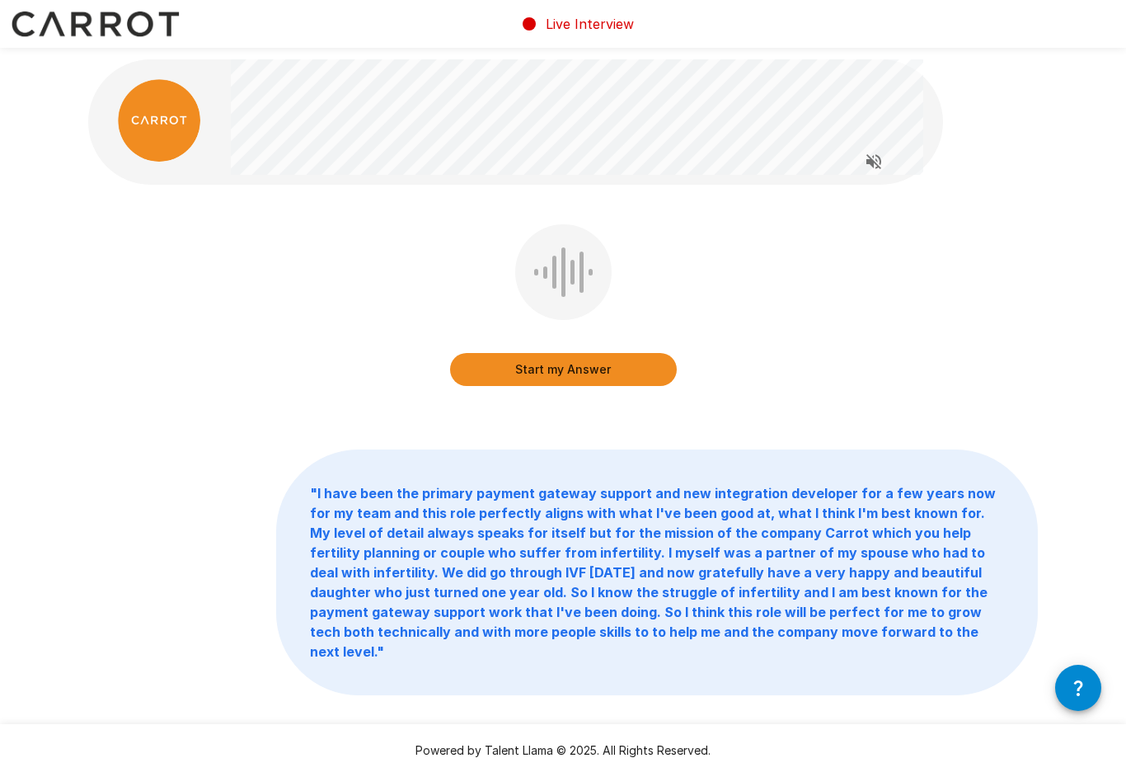
click at [622, 364] on button "Start my Answer" at bounding box center [563, 369] width 227 height 33
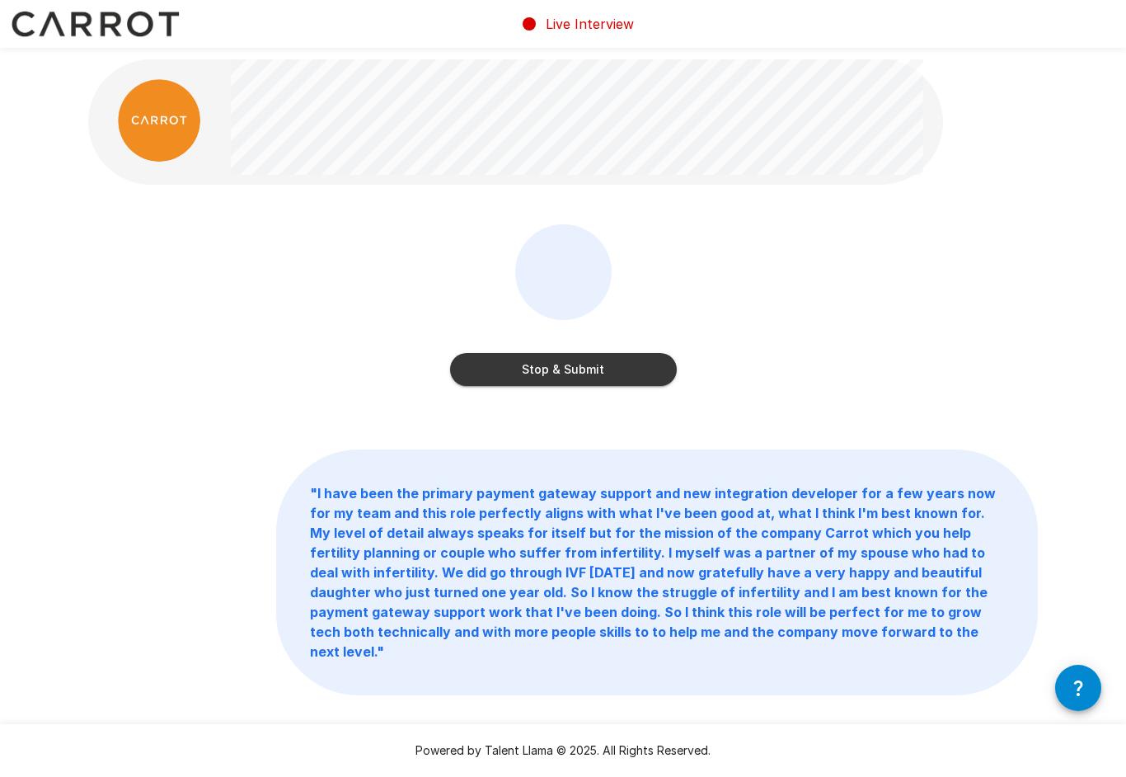
click at [646, 371] on button "Stop & Submit" at bounding box center [563, 369] width 227 height 33
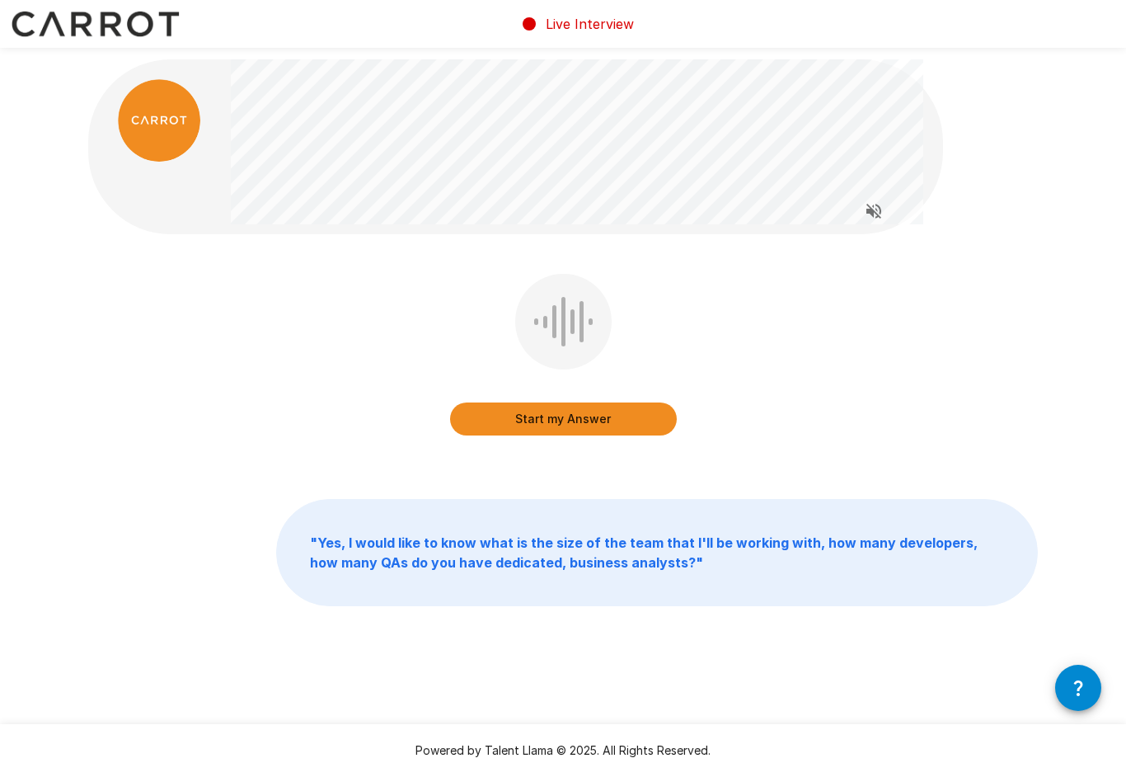
click at [633, 422] on button "Start my Answer" at bounding box center [563, 418] width 227 height 33
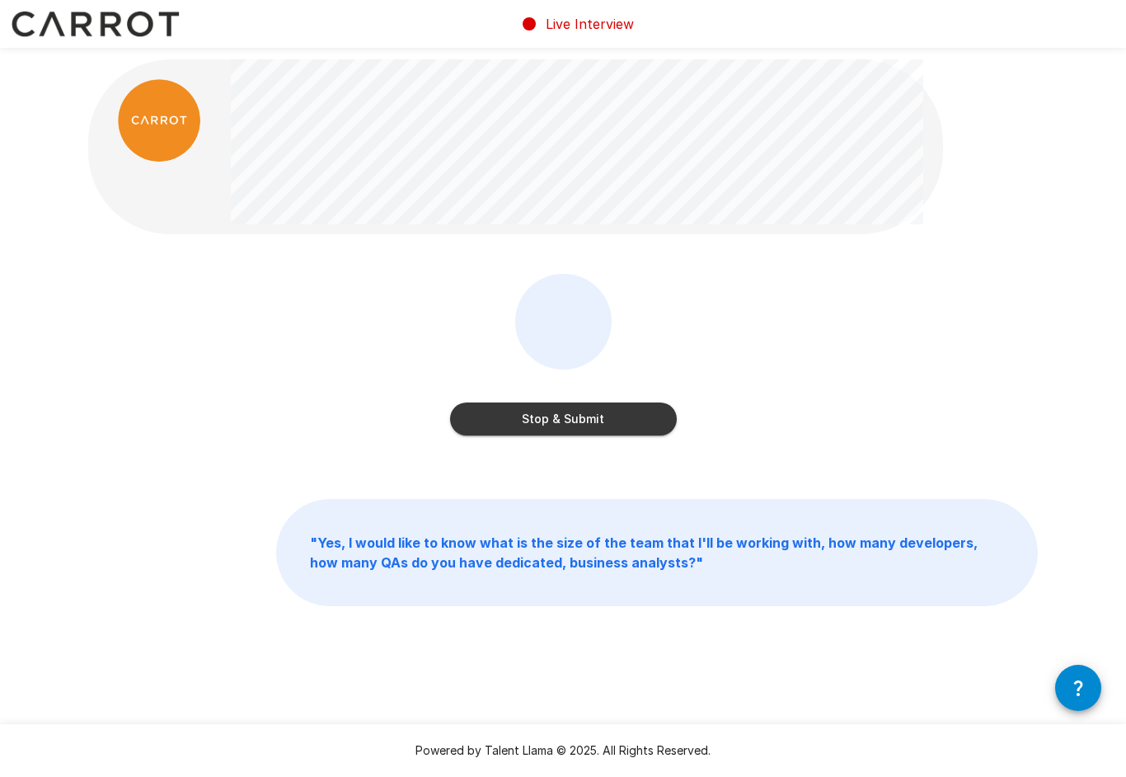
click at [625, 417] on button "Stop & Submit" at bounding box center [563, 418] width 227 height 33
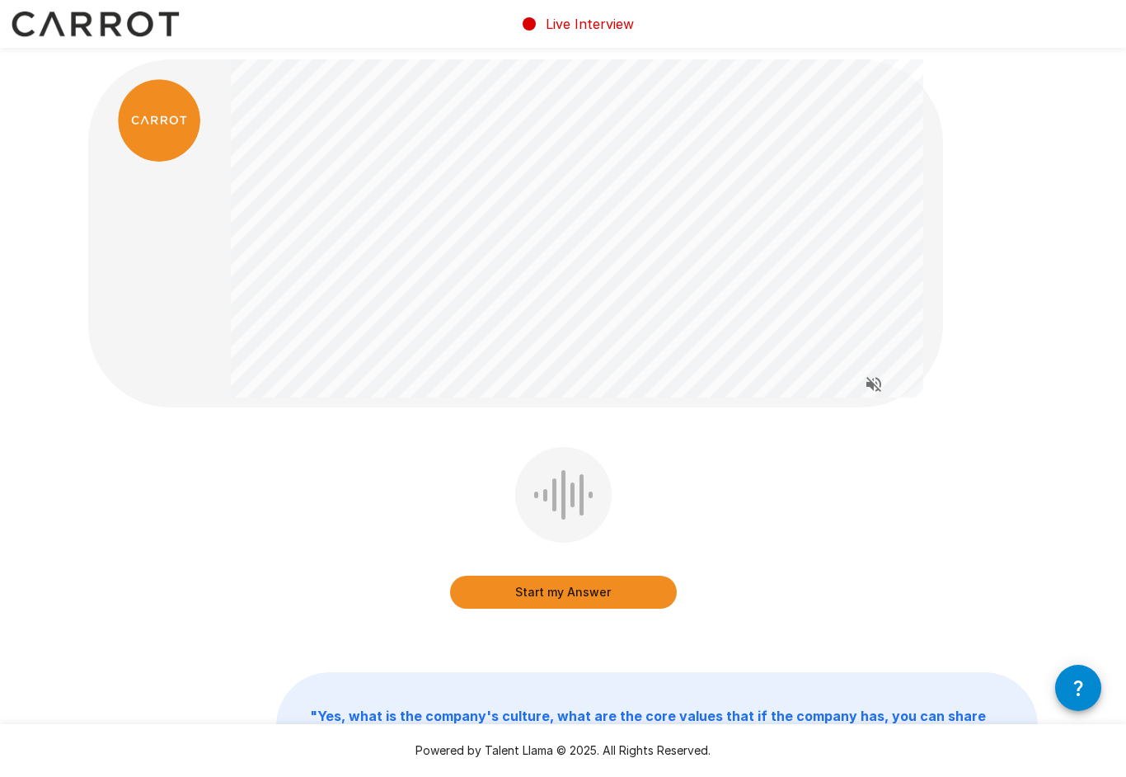
click at [627, 592] on button "Start my Answer" at bounding box center [563, 592] width 227 height 33
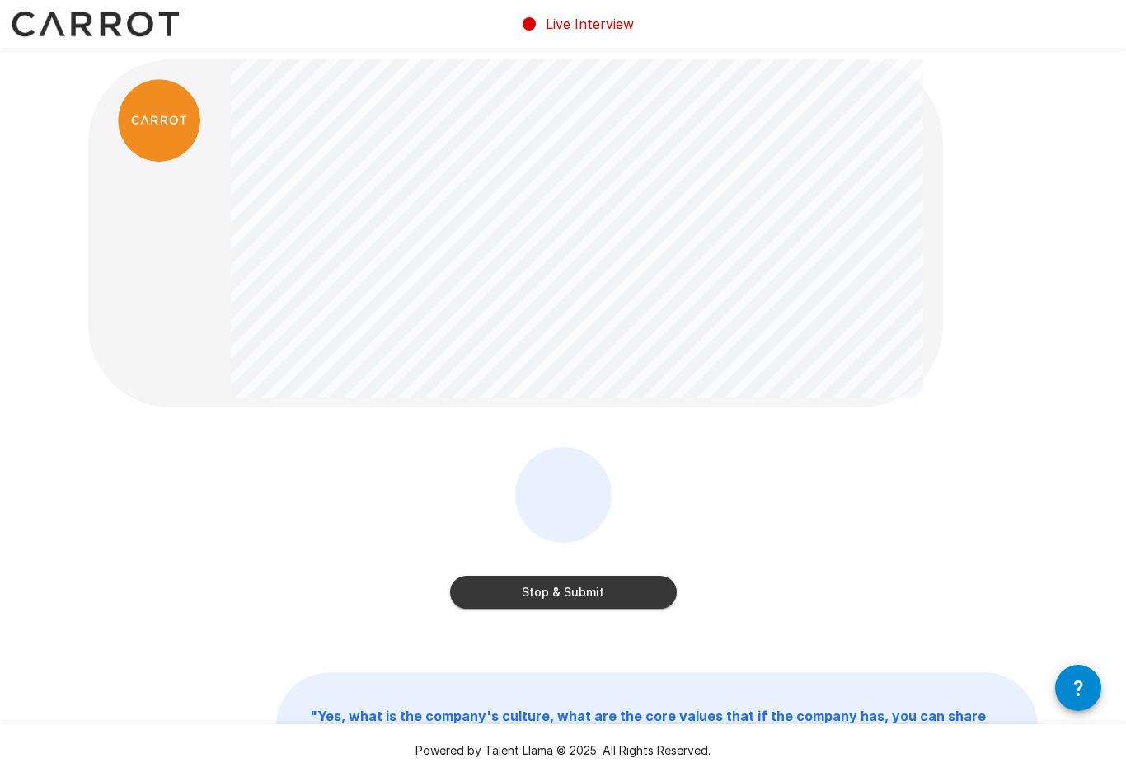
click at [633, 602] on button "Stop & Submit" at bounding box center [563, 592] width 227 height 33
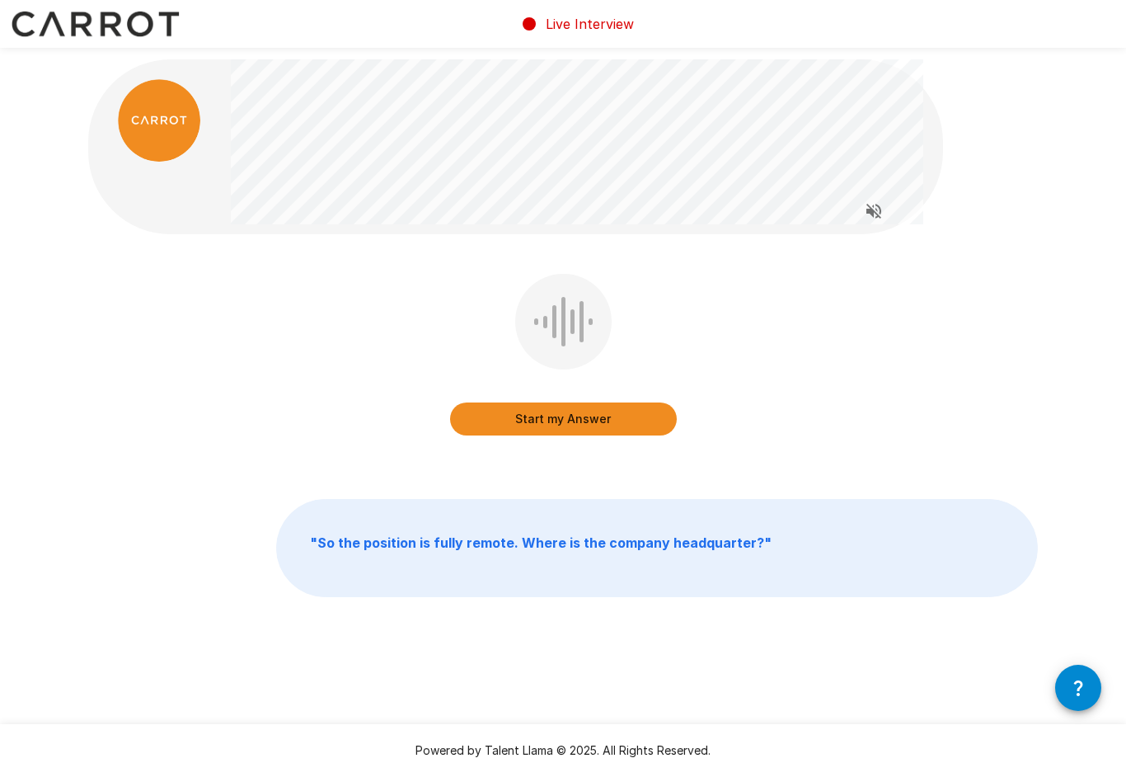
click at [624, 421] on button "Start my Answer" at bounding box center [563, 418] width 227 height 33
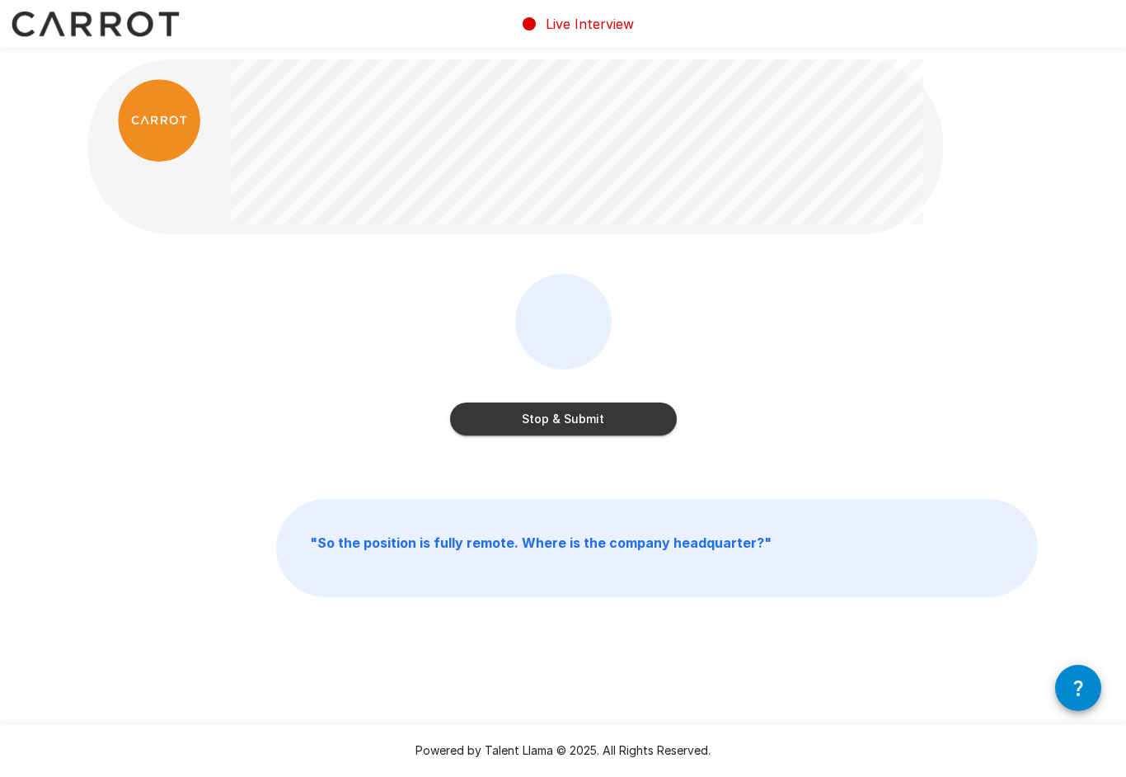
click at [635, 414] on button "Stop & Submit" at bounding box center [563, 418] width 227 height 33
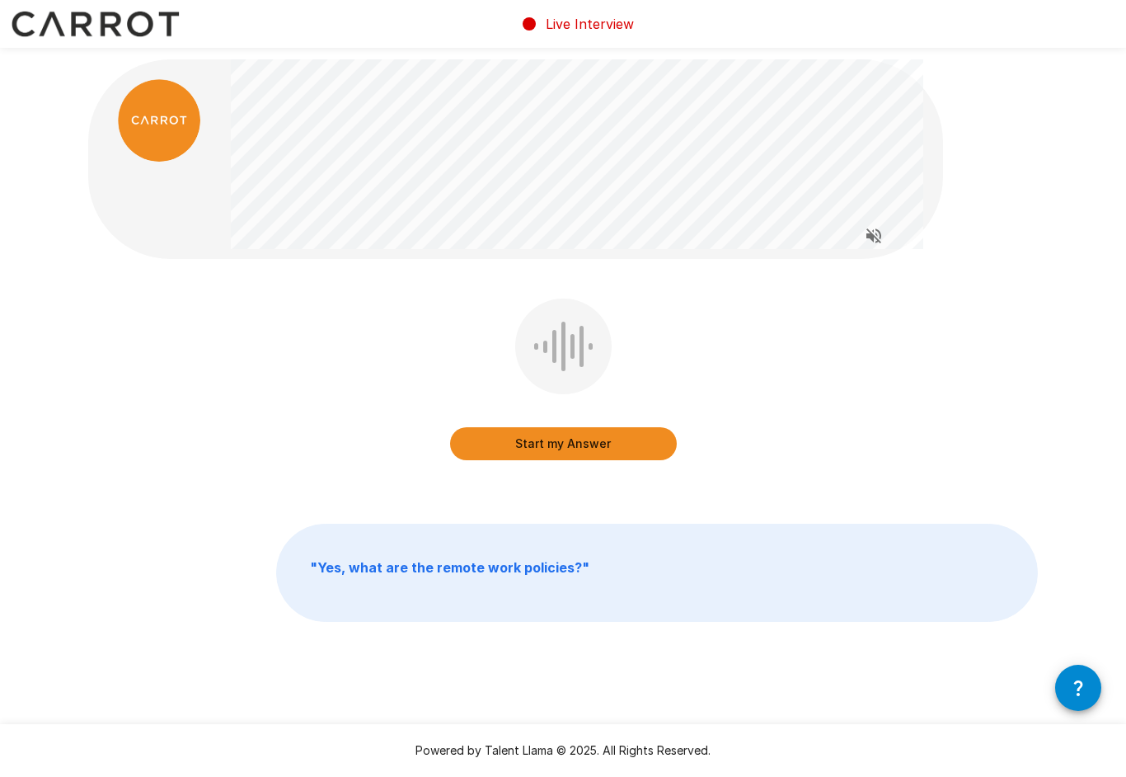
click at [637, 448] on button "Start my Answer" at bounding box center [563, 443] width 227 height 33
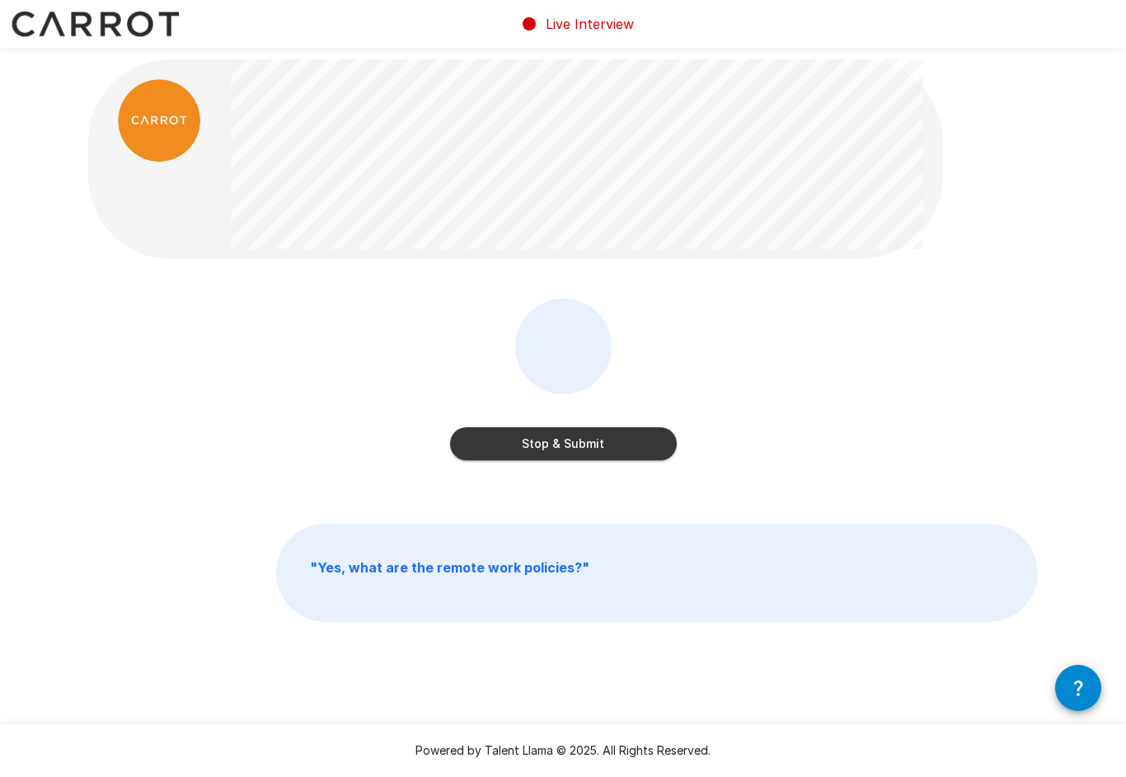
click at [639, 446] on button "Stop & Submit" at bounding box center [563, 443] width 227 height 33
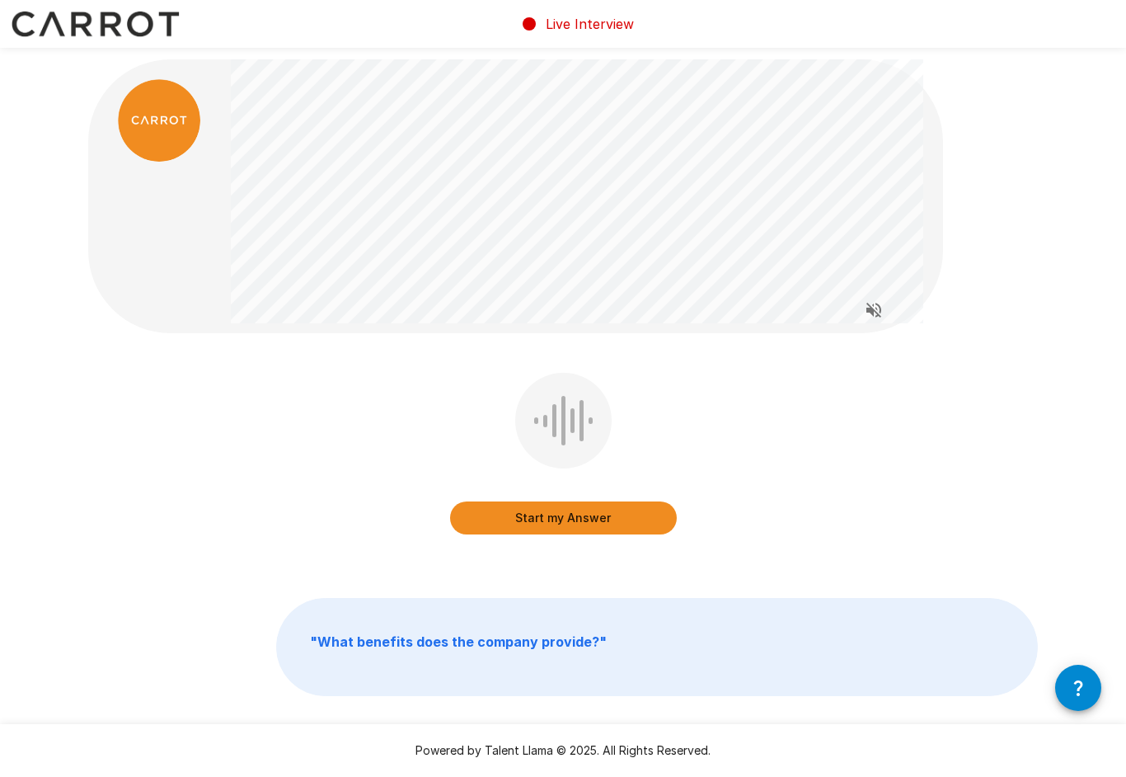
click at [660, 516] on button "Start my Answer" at bounding box center [563, 517] width 227 height 33
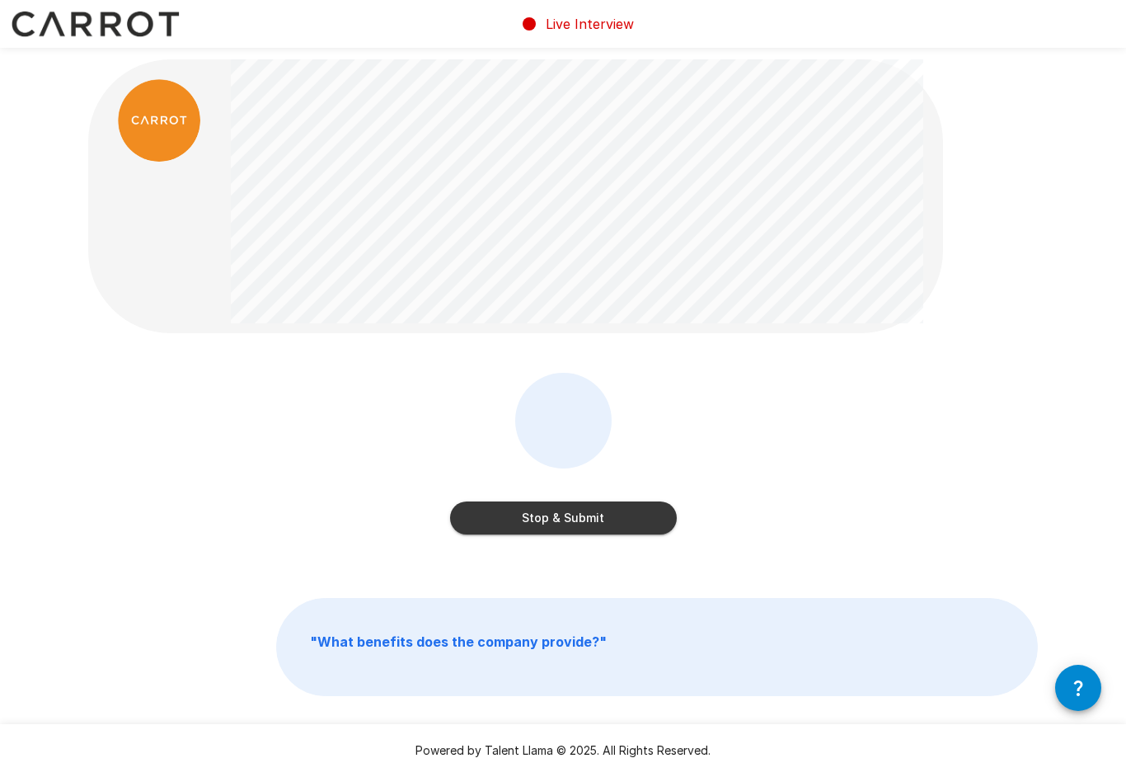
click at [655, 531] on button "Stop & Submit" at bounding box center [563, 517] width 227 height 33
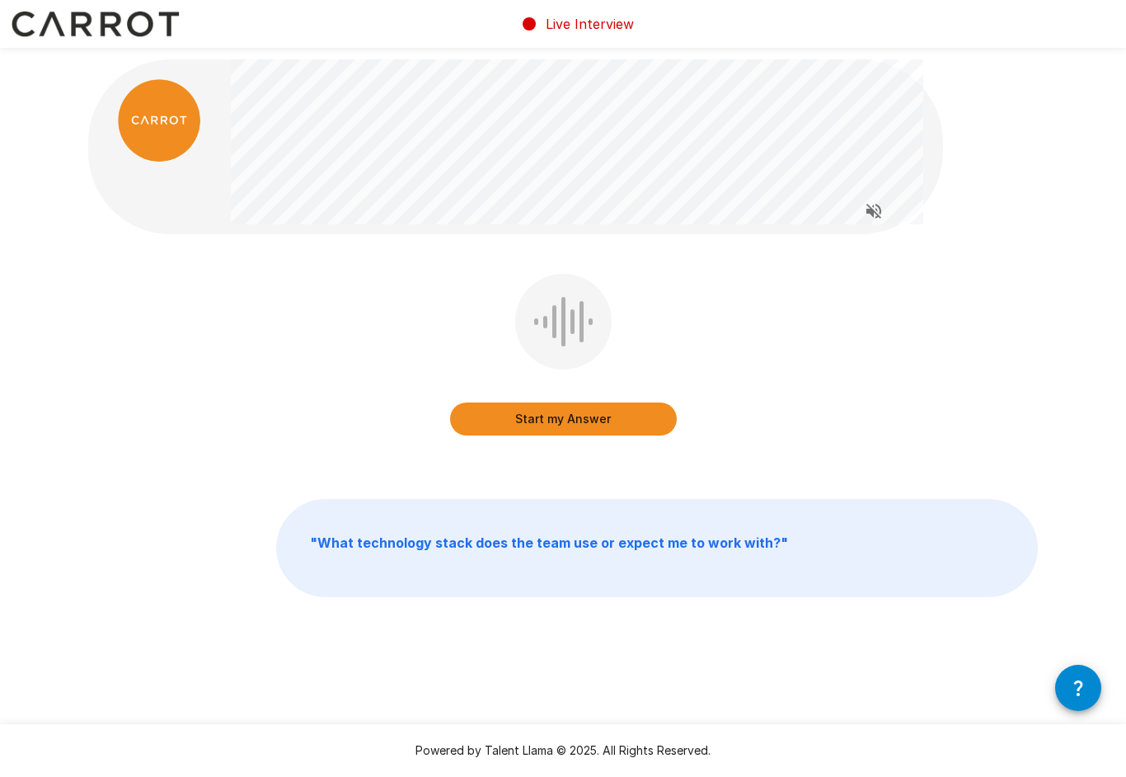
click at [645, 421] on button "Start my Answer" at bounding box center [563, 418] width 227 height 33
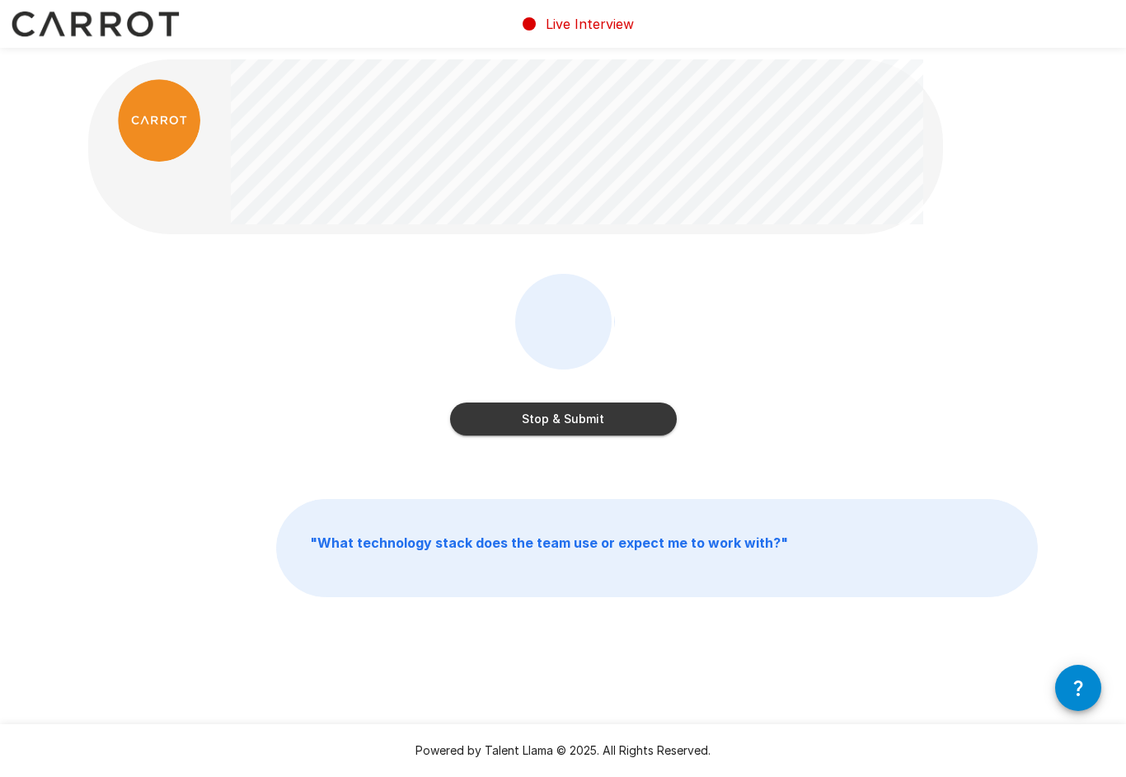
click at [638, 404] on button "Stop & Submit" at bounding box center [563, 418] width 227 height 33
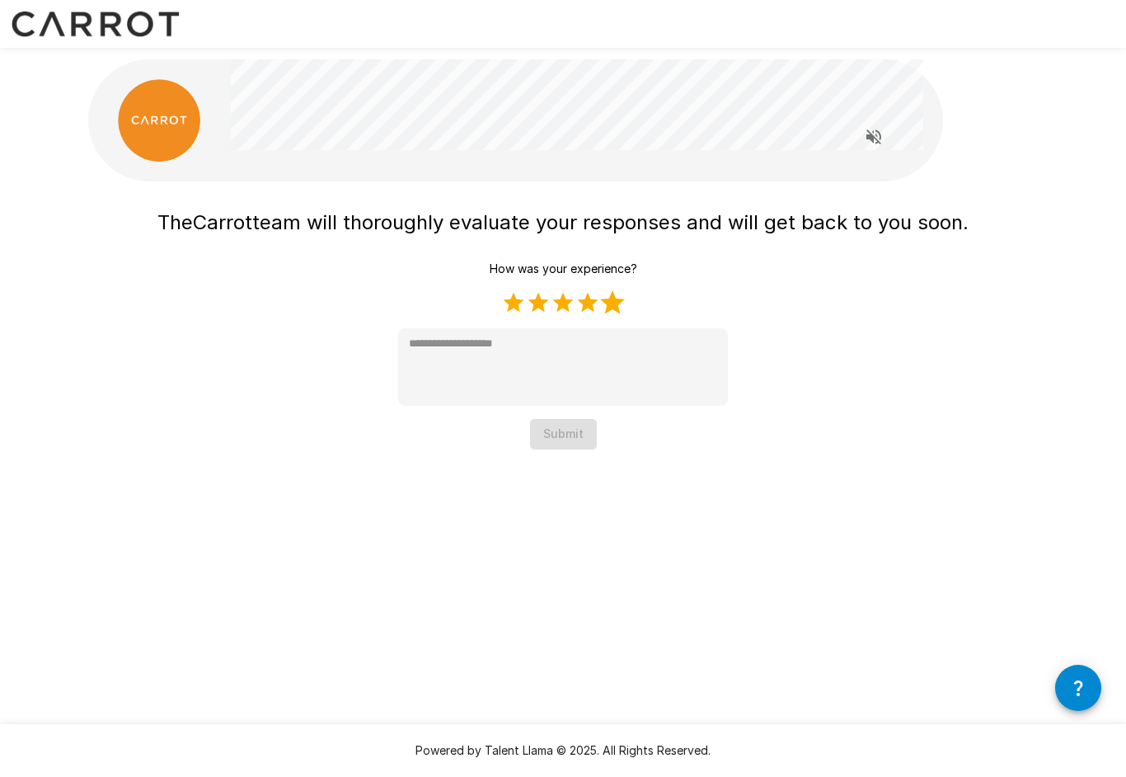
click at [618, 299] on label "5 Stars" at bounding box center [612, 302] width 25 height 25
click at [587, 305] on label "4 Stars" at bounding box center [588, 302] width 25 height 25
click at [609, 305] on label "5 Stars" at bounding box center [612, 302] width 25 height 25
type textarea "*"
click at [568, 438] on button "Submit" at bounding box center [563, 434] width 67 height 31
